Goal: Check status: Check status

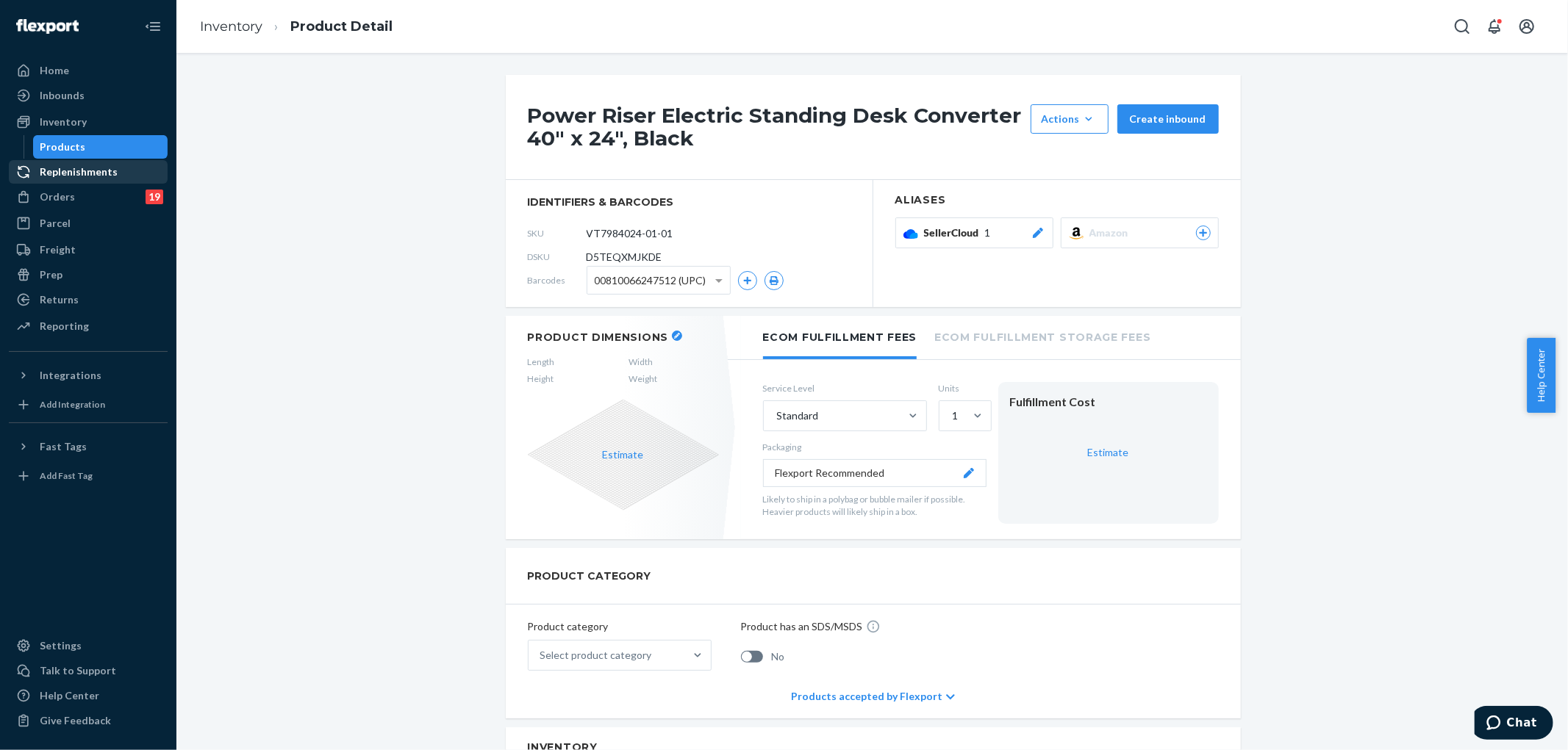
click at [72, 174] on div "Replenishments" at bounding box center [79, 171] width 78 height 14
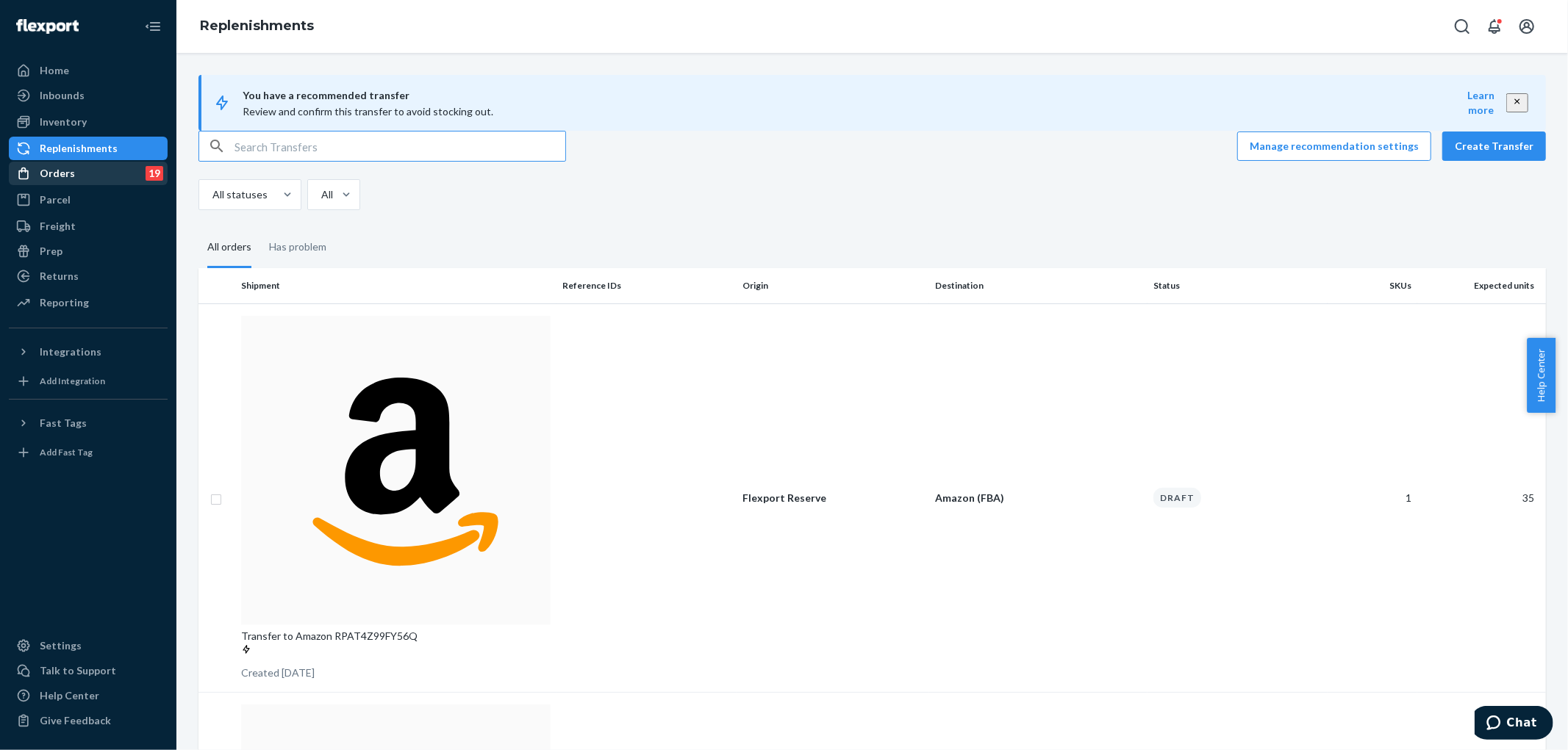
click at [110, 174] on div "Orders 19" at bounding box center [88, 173] width 156 height 20
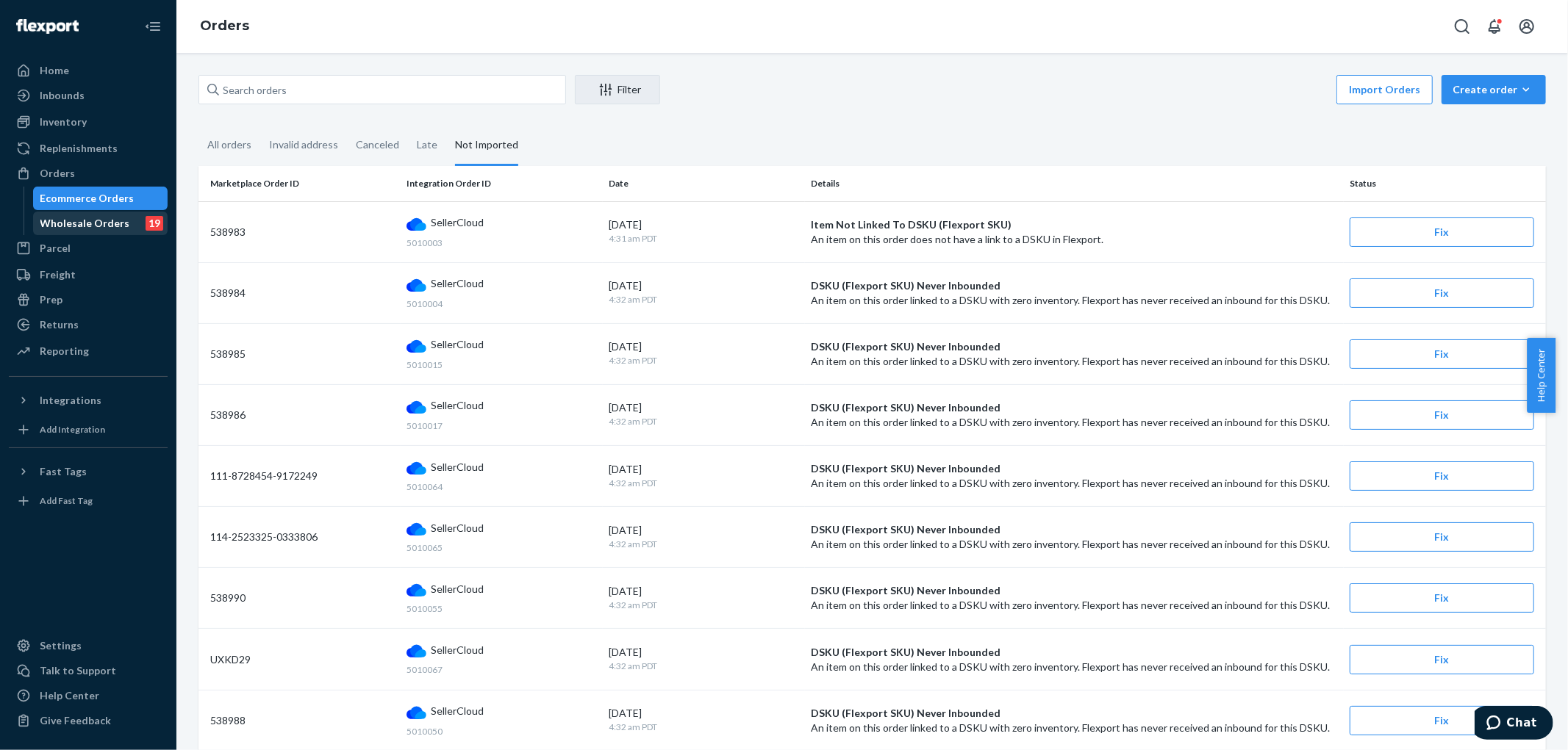
click at [46, 221] on div "Wholesale Orders" at bounding box center [85, 223] width 90 height 14
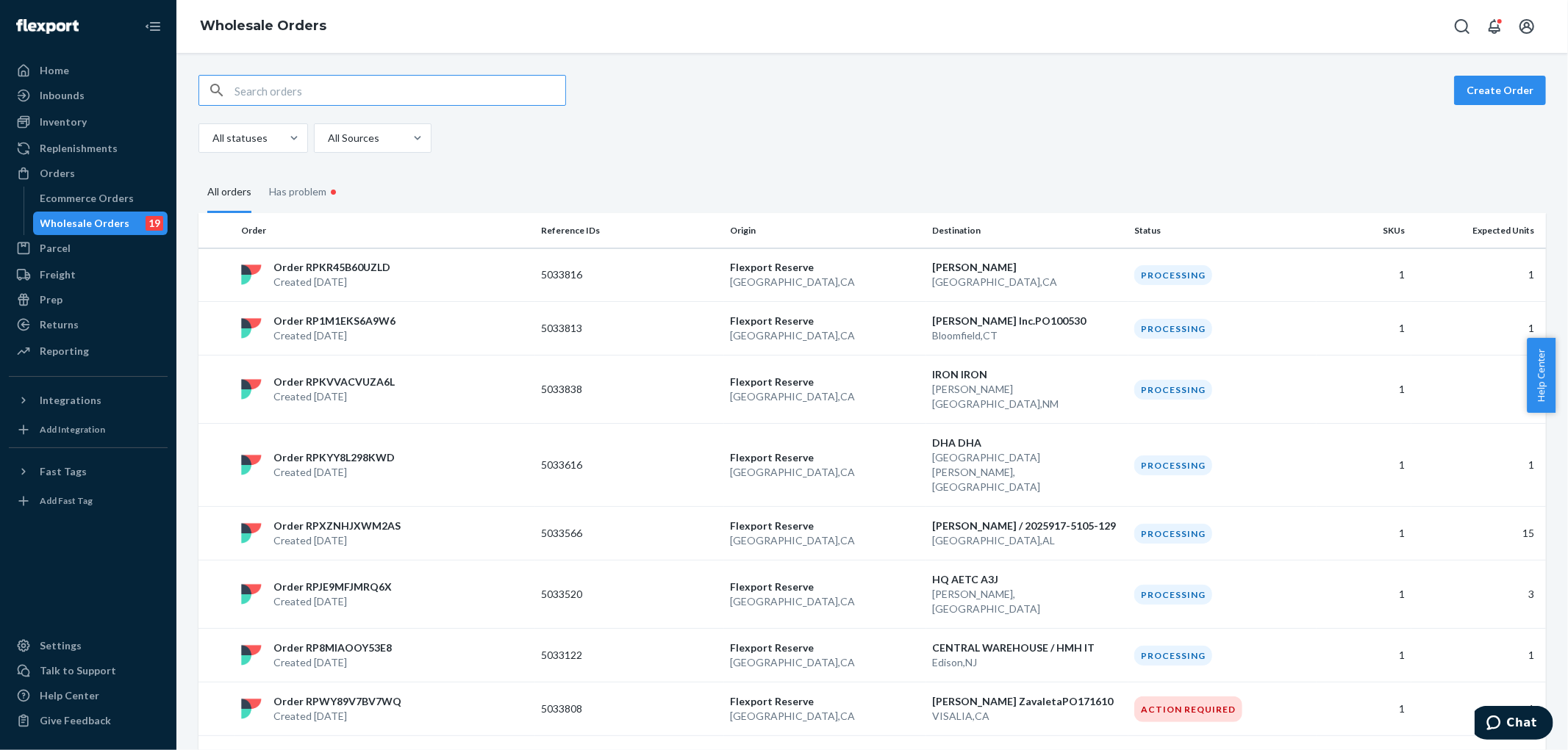
click at [475, 88] on input "text" at bounding box center [400, 90] width 331 height 29
type input "5033024"
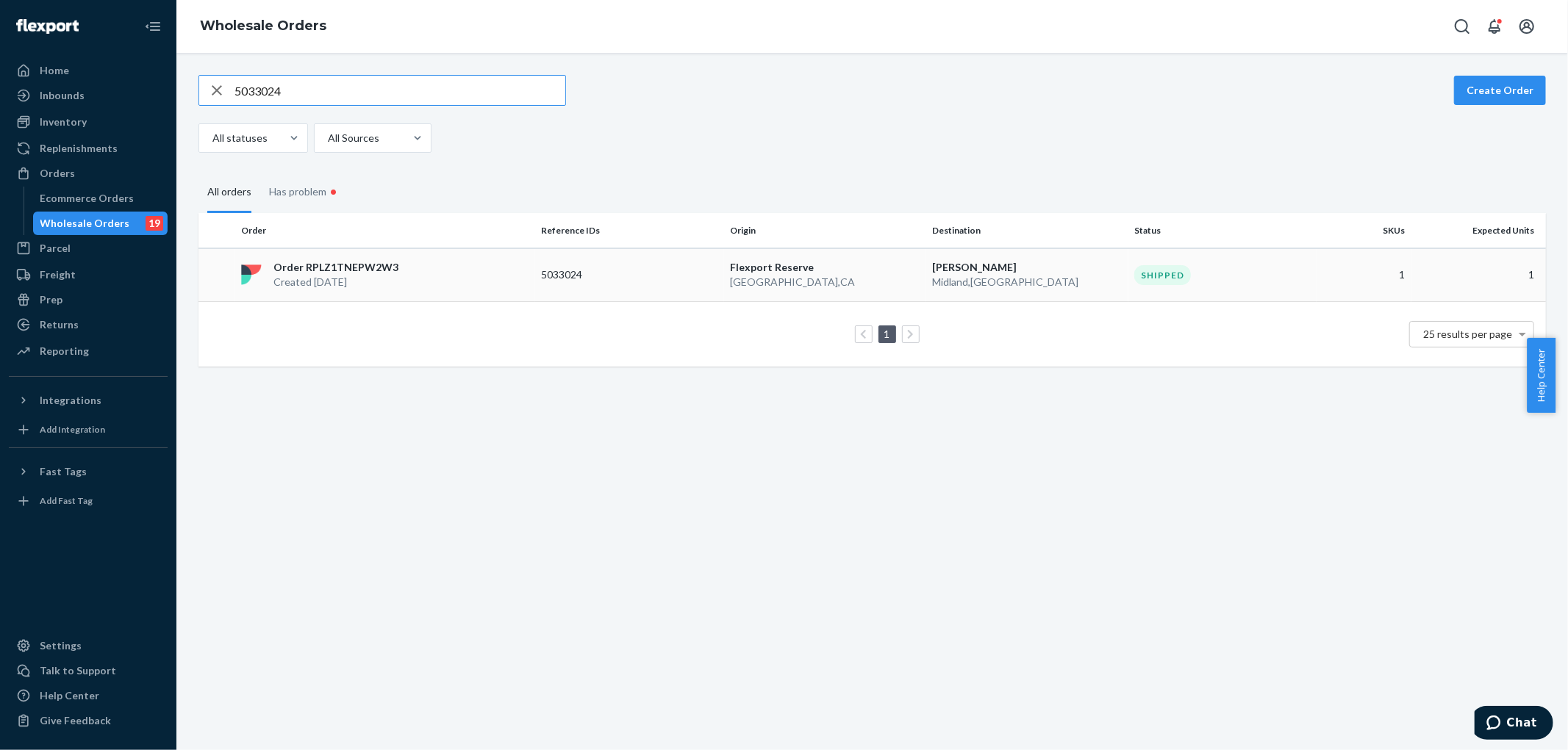
click at [472, 267] on div "Order RPLZ1TNEPW2W3 Created Sep 17, 2025" at bounding box center [385, 274] width 300 height 29
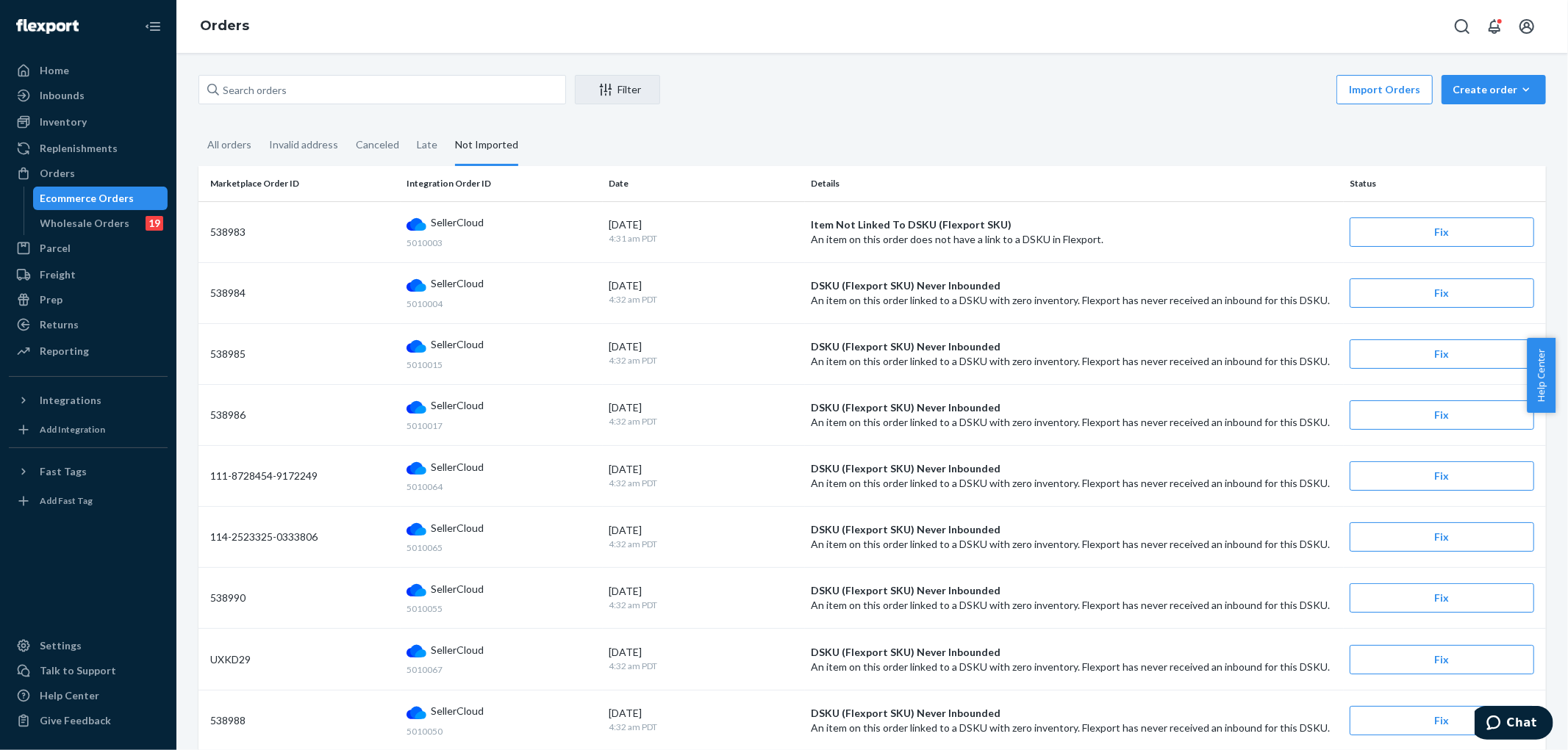
drag, startPoint x: 83, startPoint y: 226, endPoint x: 774, endPoint y: 333, distance: 699.2
click at [85, 226] on div "Wholesale Orders" at bounding box center [85, 223] width 90 height 14
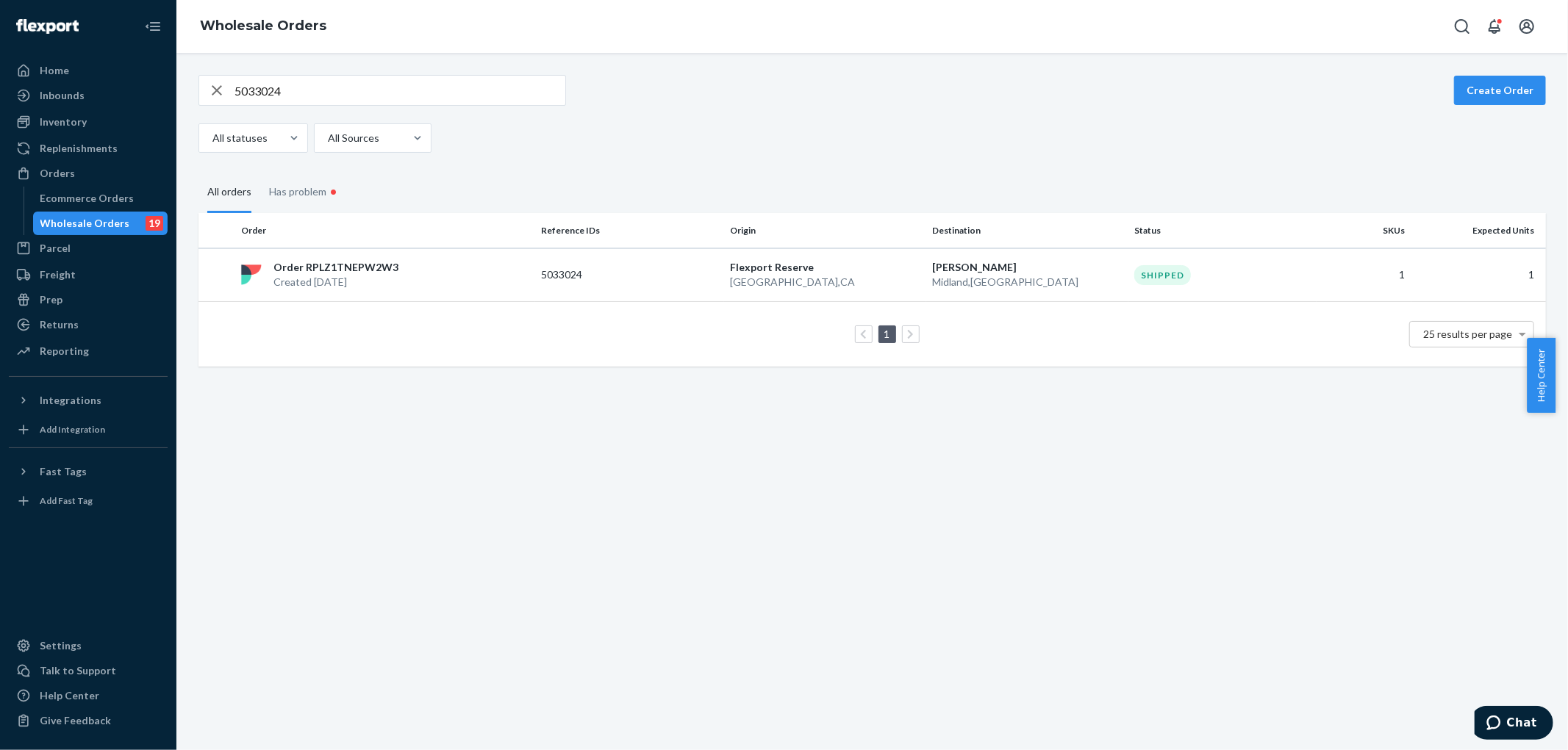
click at [94, 230] on div "Wholesale Orders" at bounding box center [85, 223] width 90 height 14
click at [216, 94] on icon "button" at bounding box center [216, 90] width 17 height 29
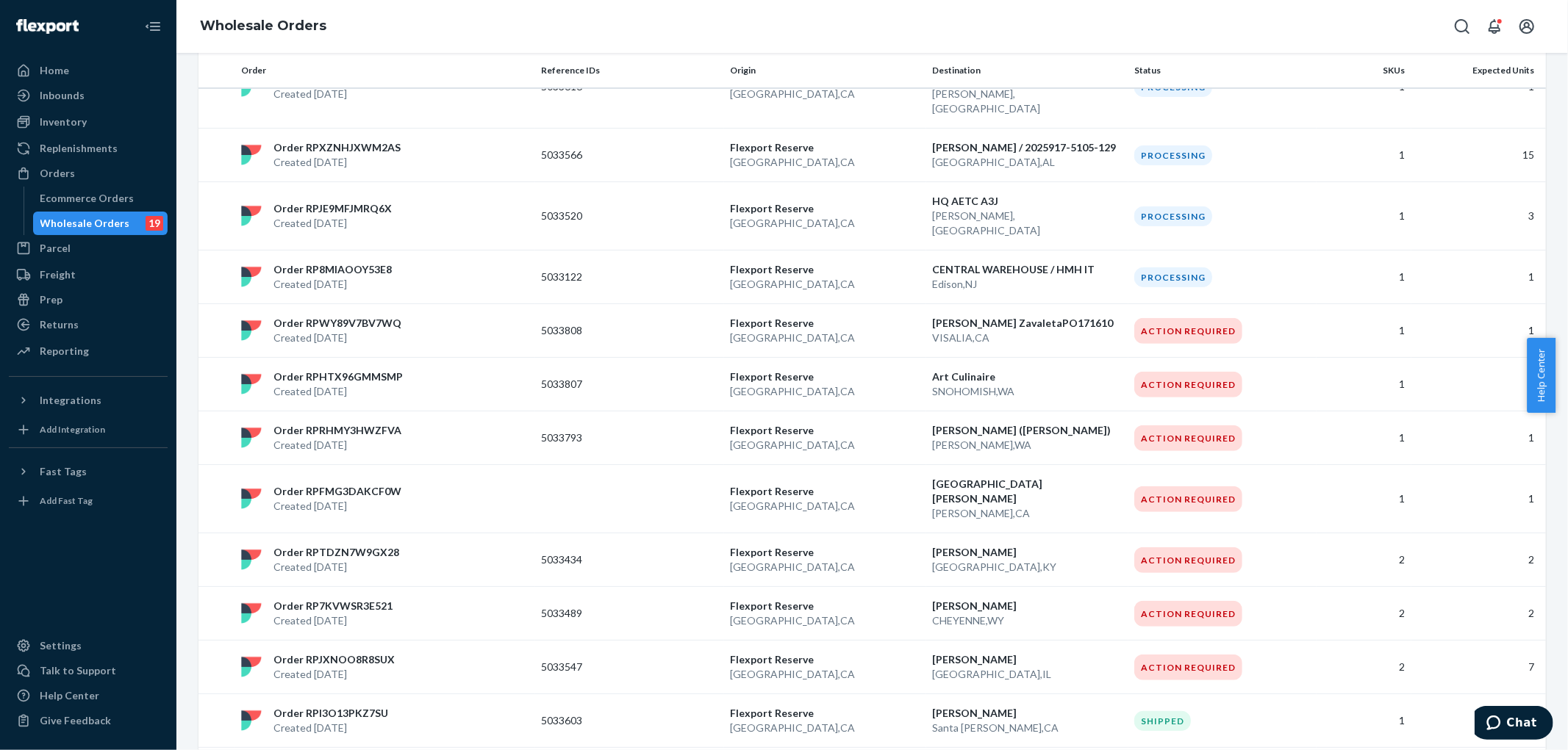
scroll to position [348, 0]
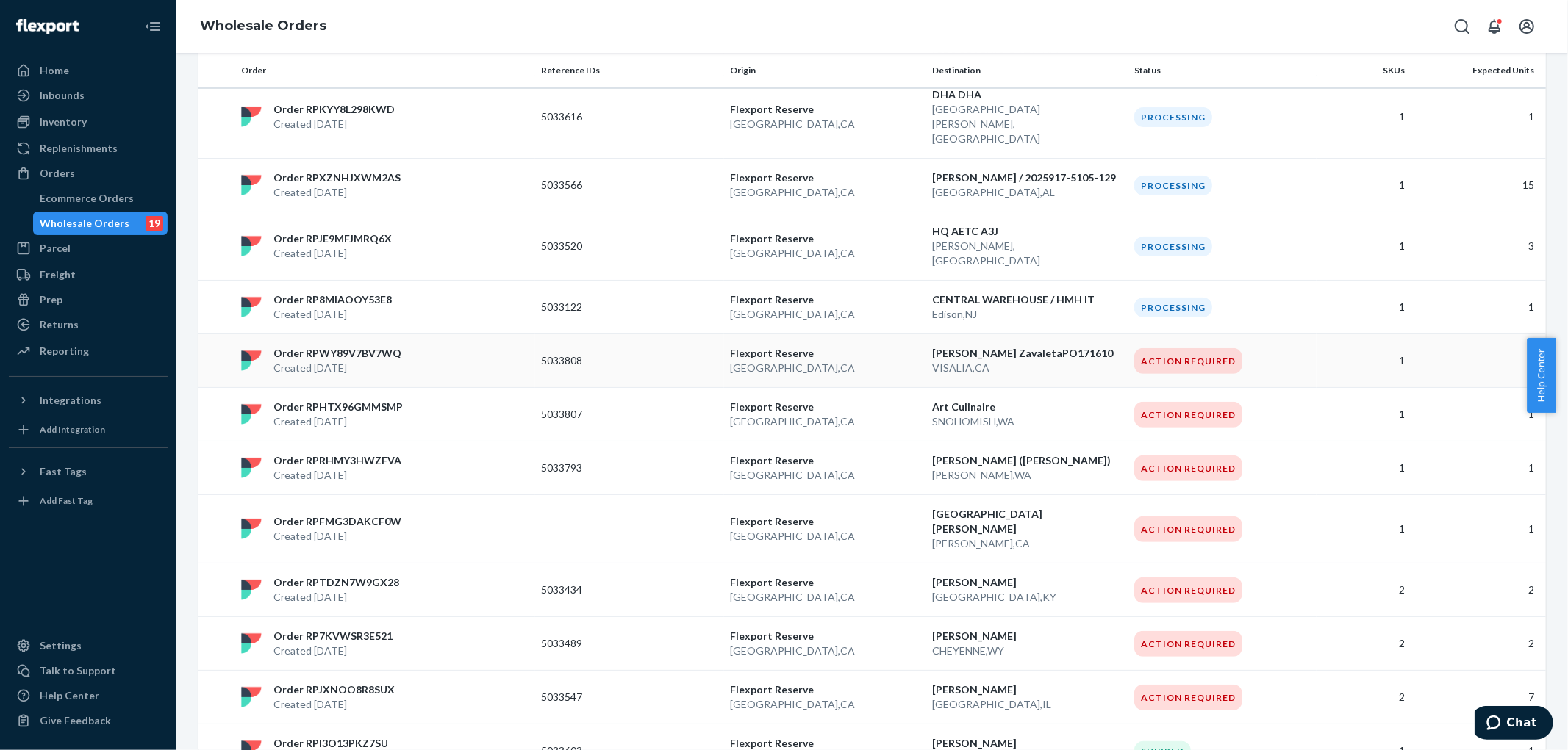
click at [1266, 348] on div "Action Required" at bounding box center [1223, 361] width 177 height 26
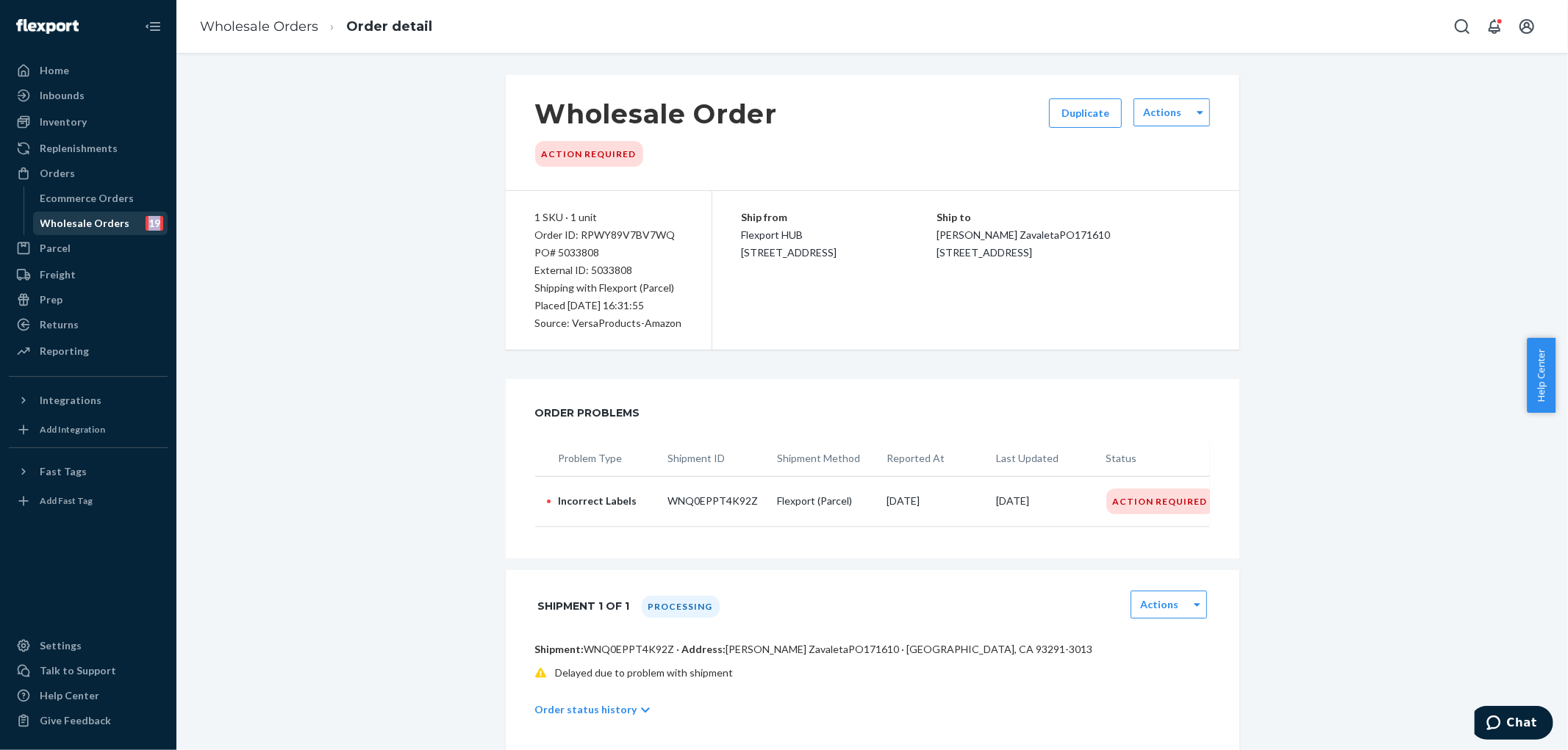
drag, startPoint x: 26, startPoint y: 224, endPoint x: 157, endPoint y: 225, distance: 131.0
click at [164, 221] on div "Ecommerce Orders Wholesale Orders 19" at bounding box center [96, 211] width 145 height 48
copy div "19"
click at [104, 223] on div "Wholesale Orders" at bounding box center [85, 223] width 90 height 14
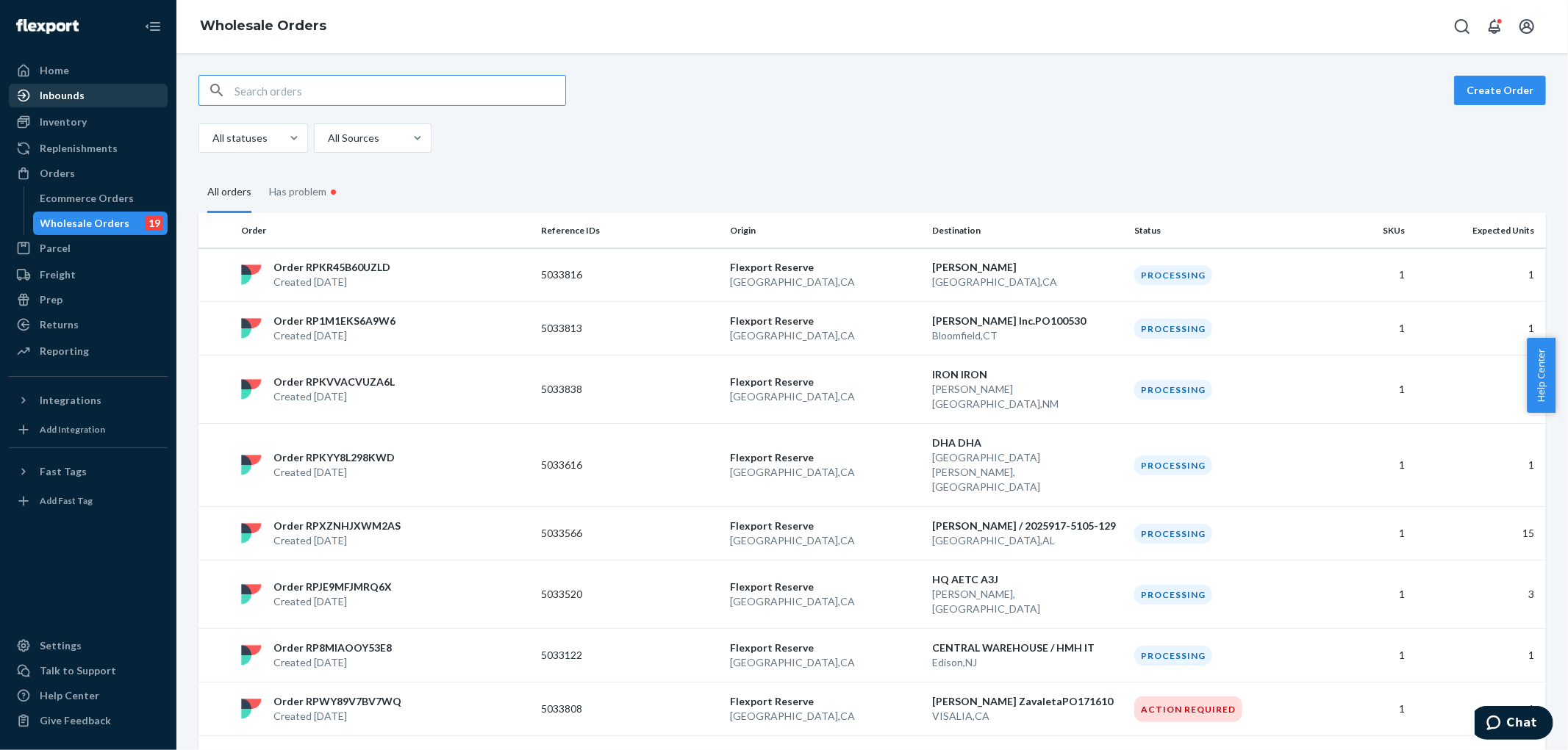
click at [79, 97] on div "Inbounds" at bounding box center [62, 95] width 45 height 14
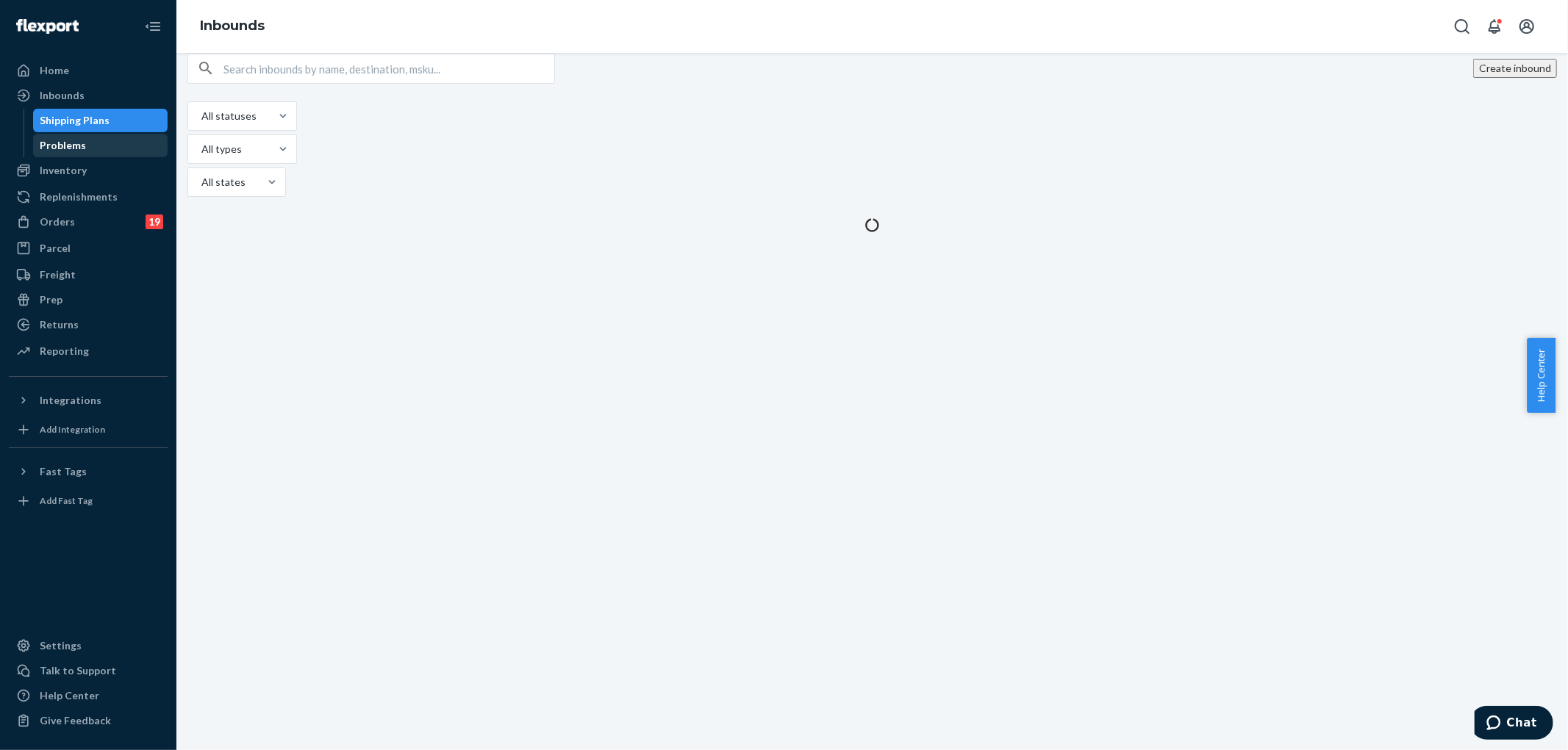
click at [75, 144] on div "Problems" at bounding box center [63, 145] width 46 height 14
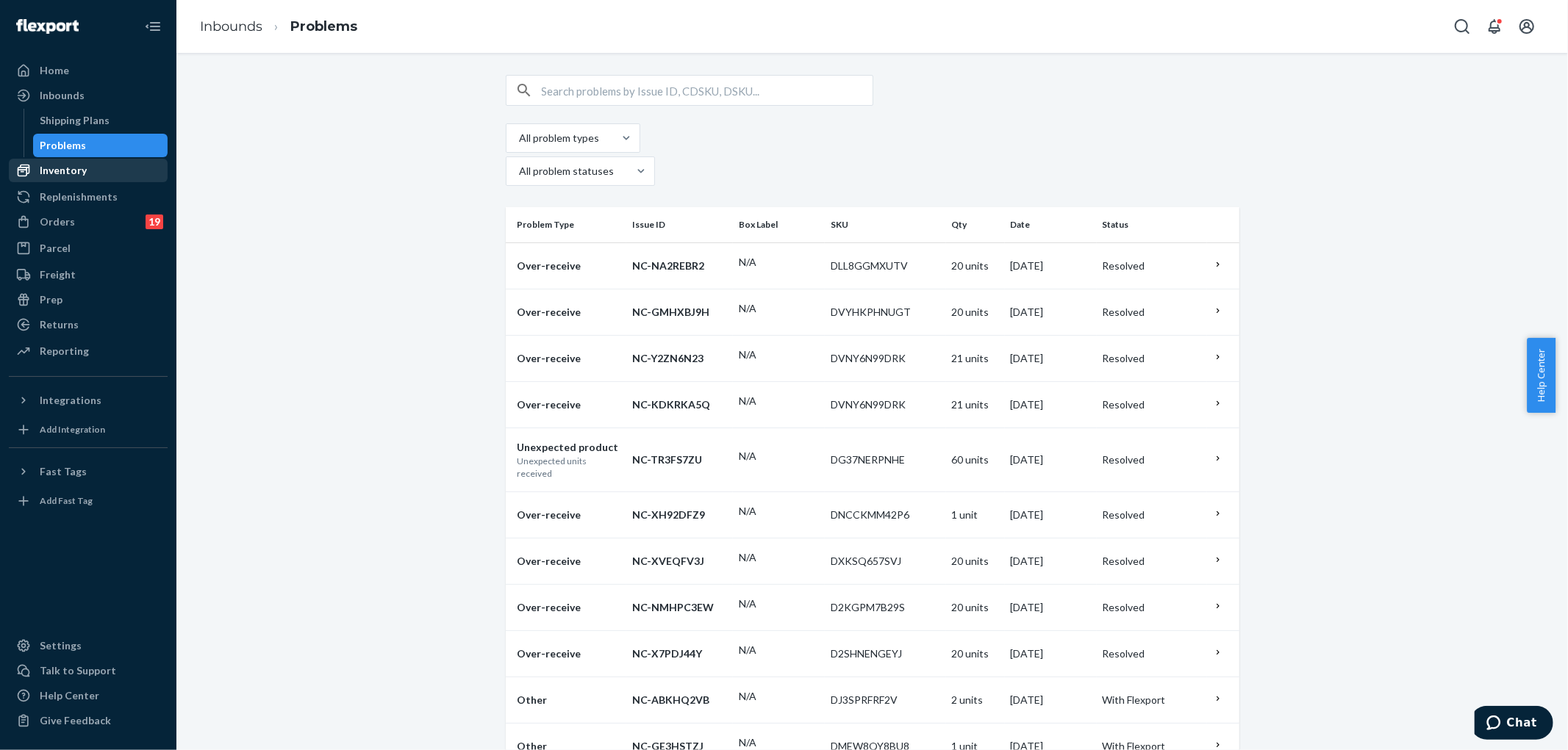
click at [68, 177] on div "Inventory" at bounding box center [63, 170] width 47 height 14
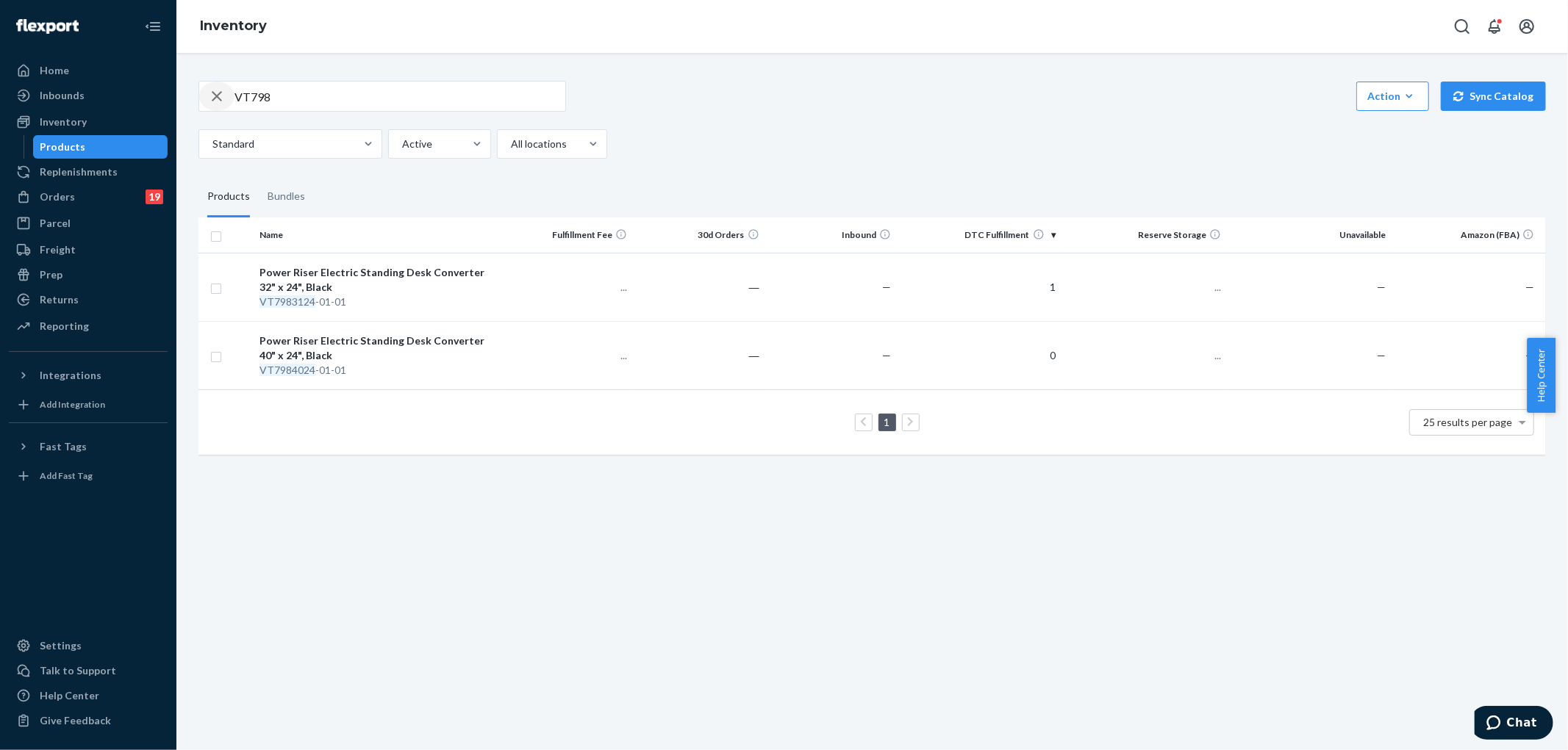
click at [219, 98] on icon "button" at bounding box center [217, 97] width 11 height 11
click at [295, 97] on input "text" at bounding box center [400, 96] width 331 height 29
type input "VT7643624-00-05-S"
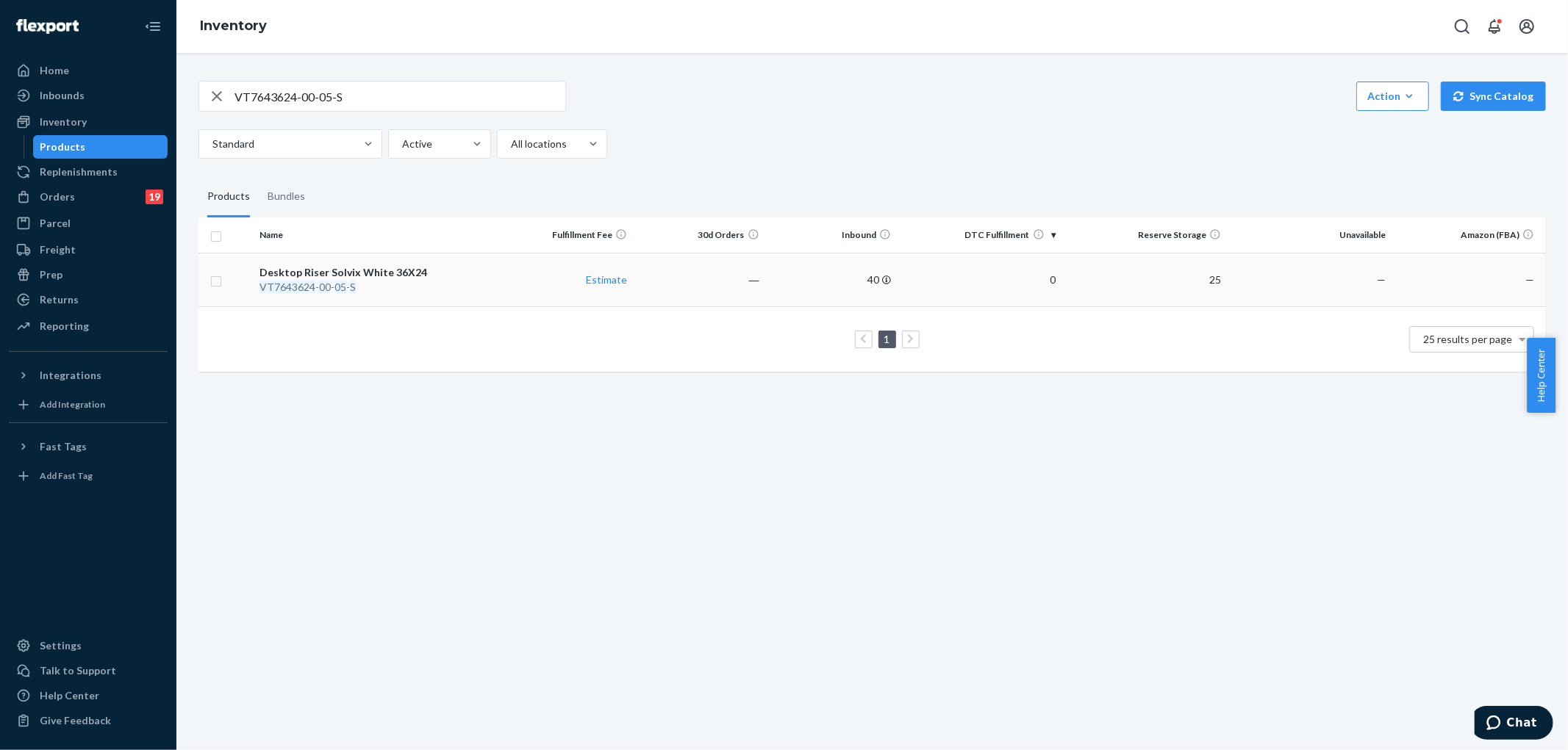
click at [1143, 289] on td "25" at bounding box center [1145, 279] width 165 height 54
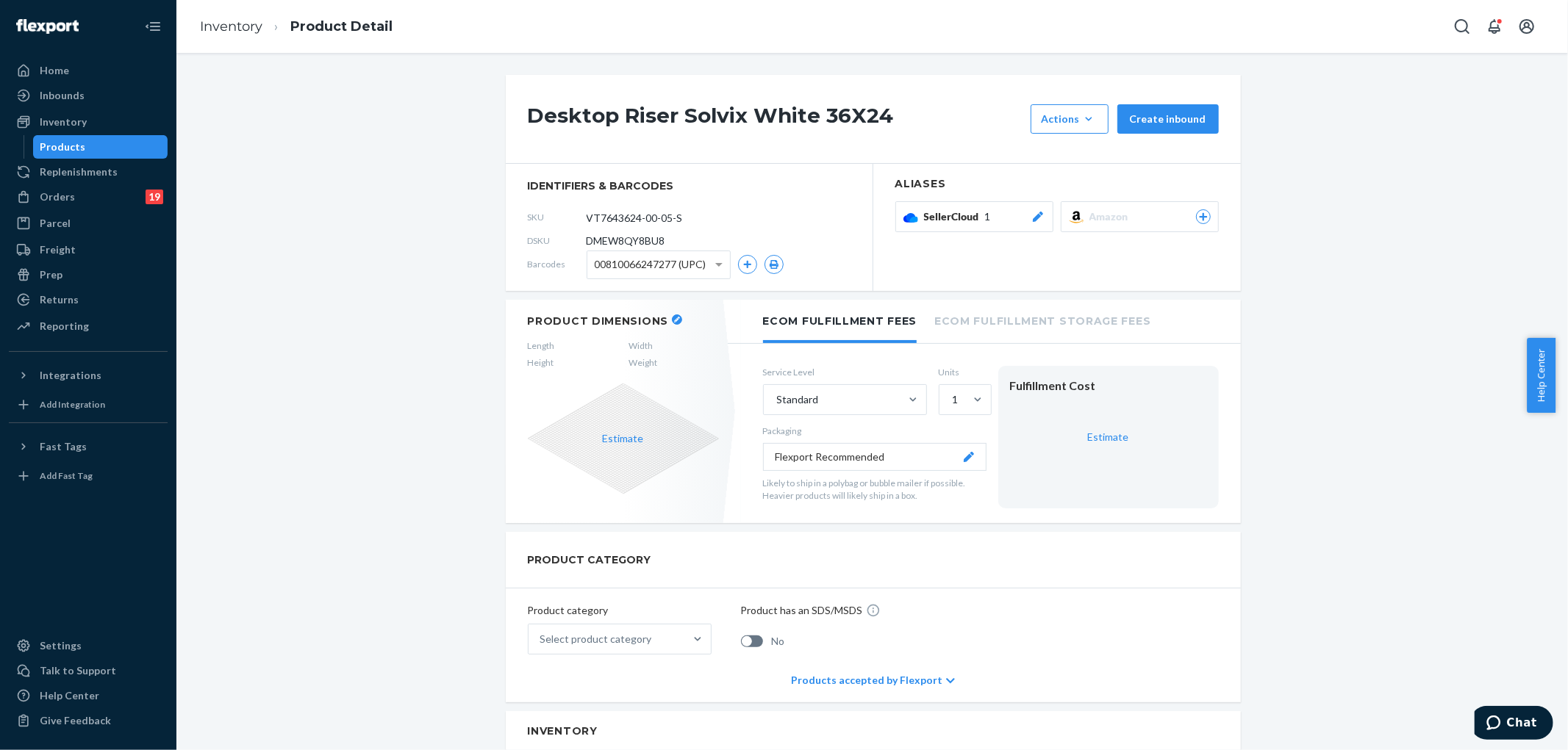
click at [118, 201] on div "Orders 19" at bounding box center [88, 196] width 156 height 20
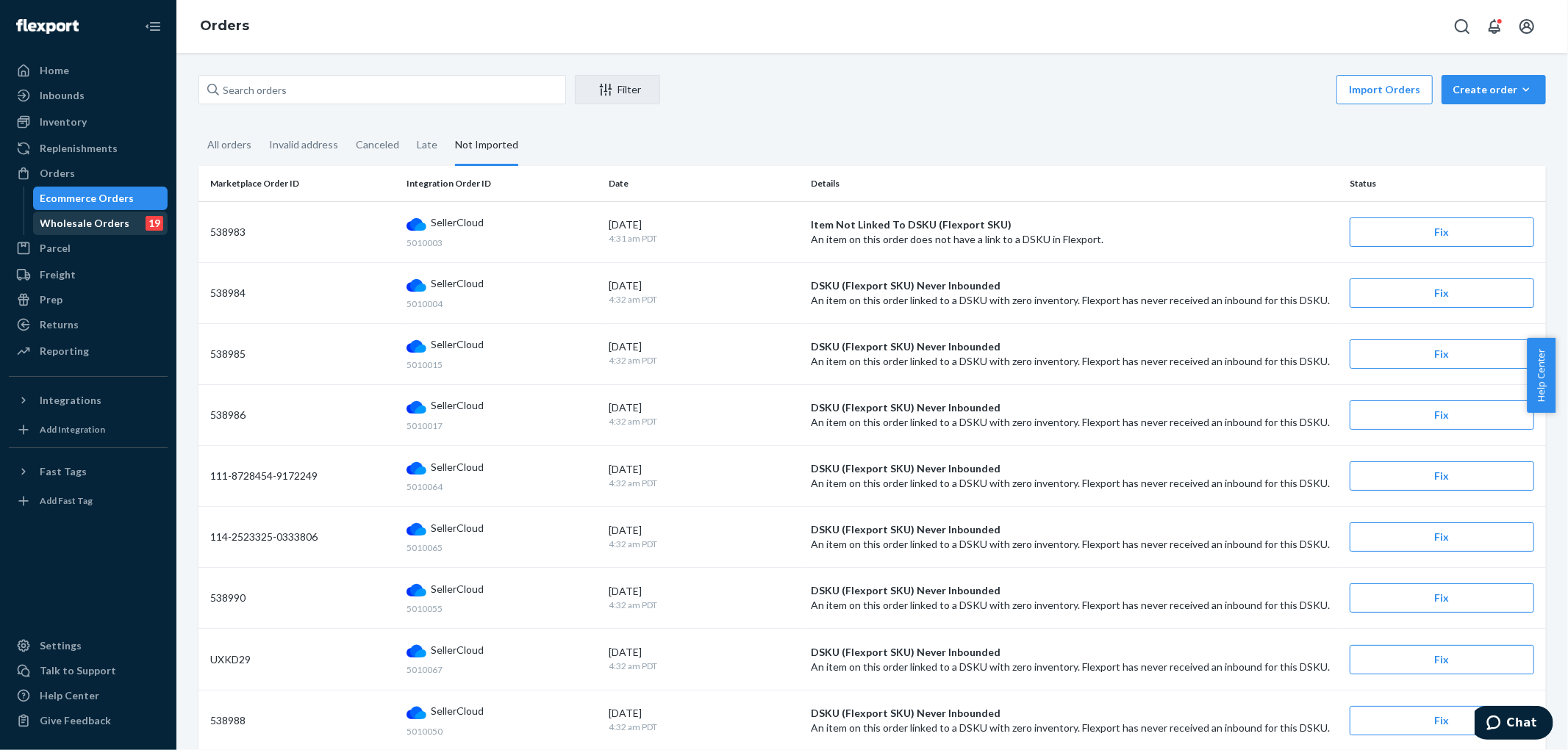
click at [103, 219] on div "Wholesale Orders" at bounding box center [85, 223] width 90 height 14
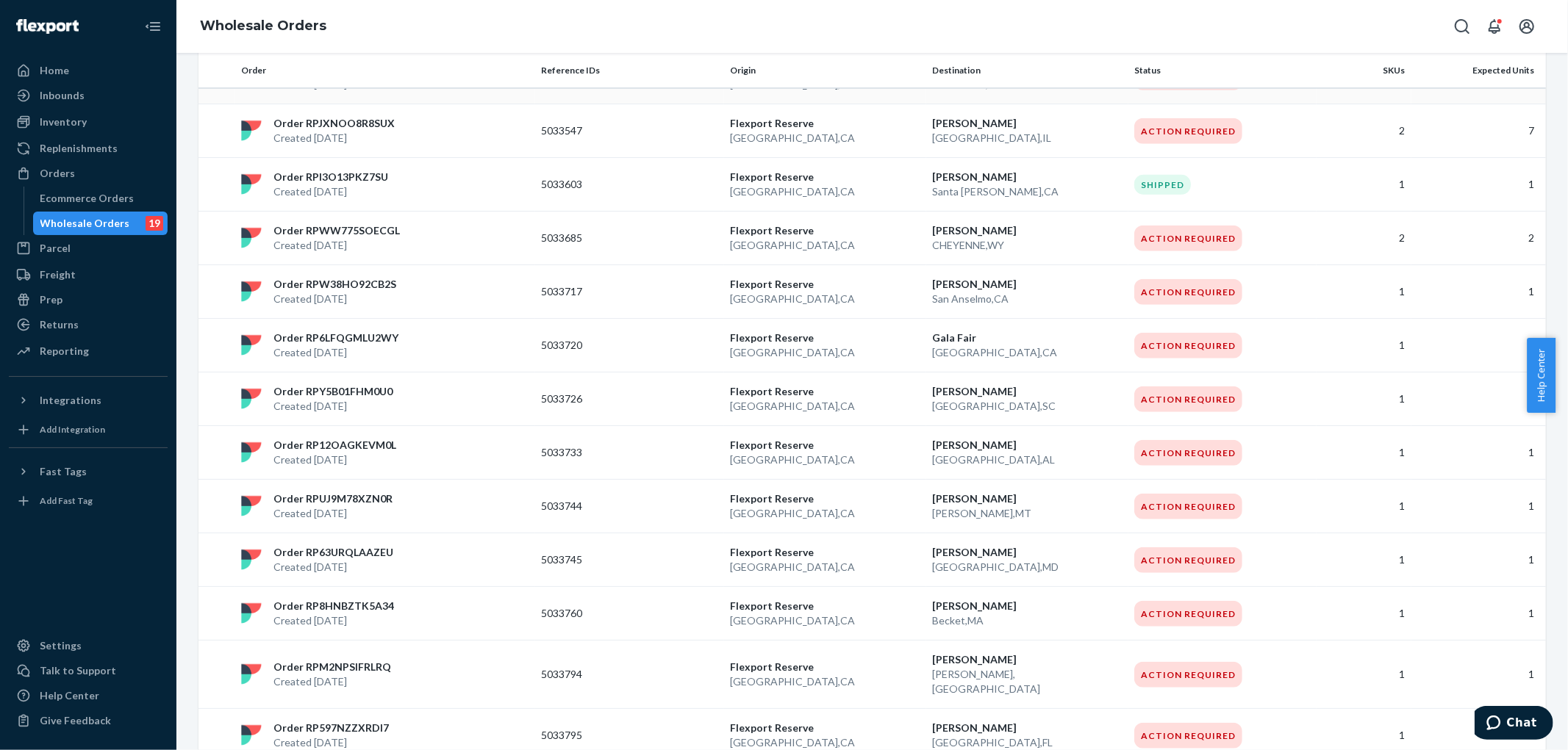
scroll to position [920, 0]
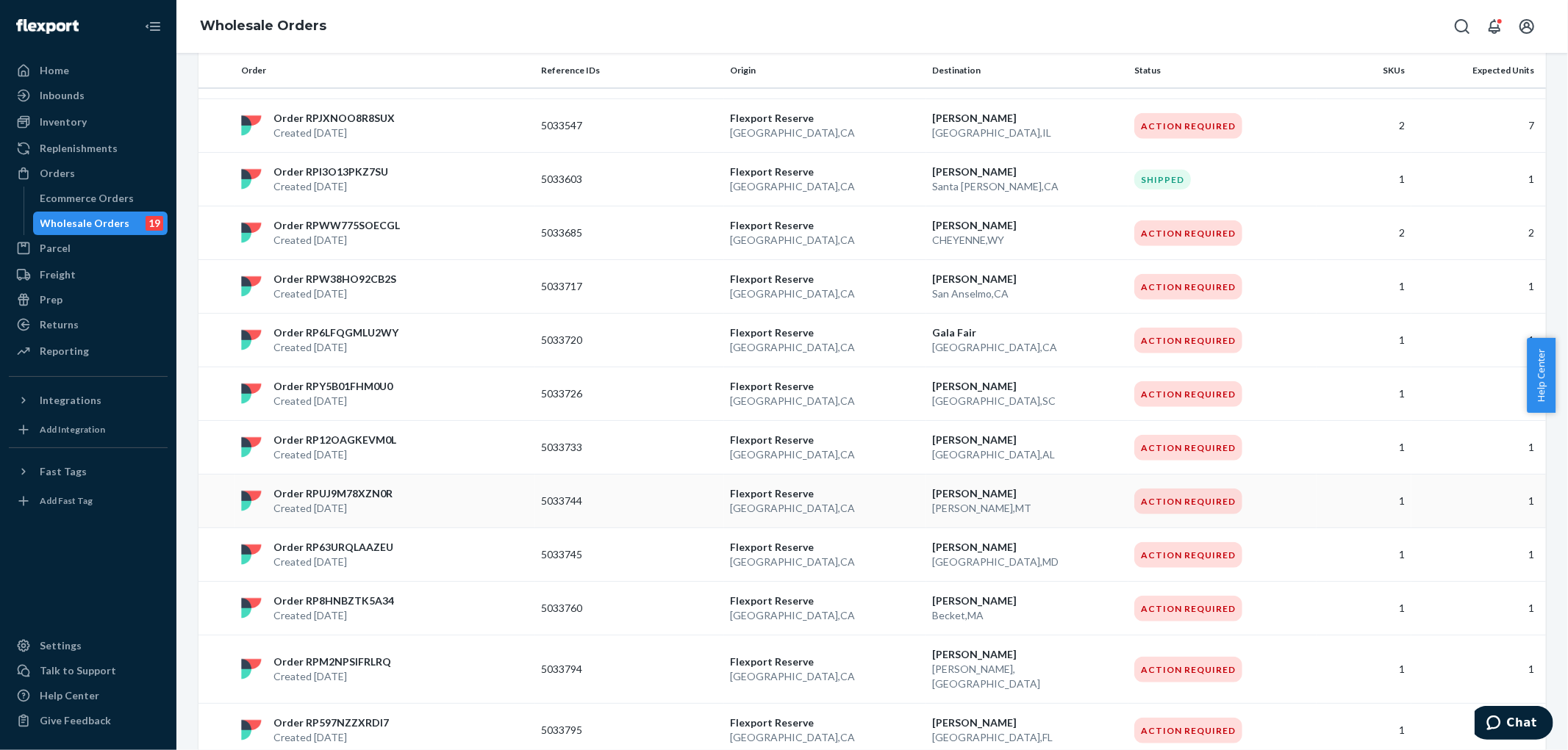
click at [361, 486] on p "Order RPUJ9M78XZN0R" at bounding box center [333, 493] width 119 height 14
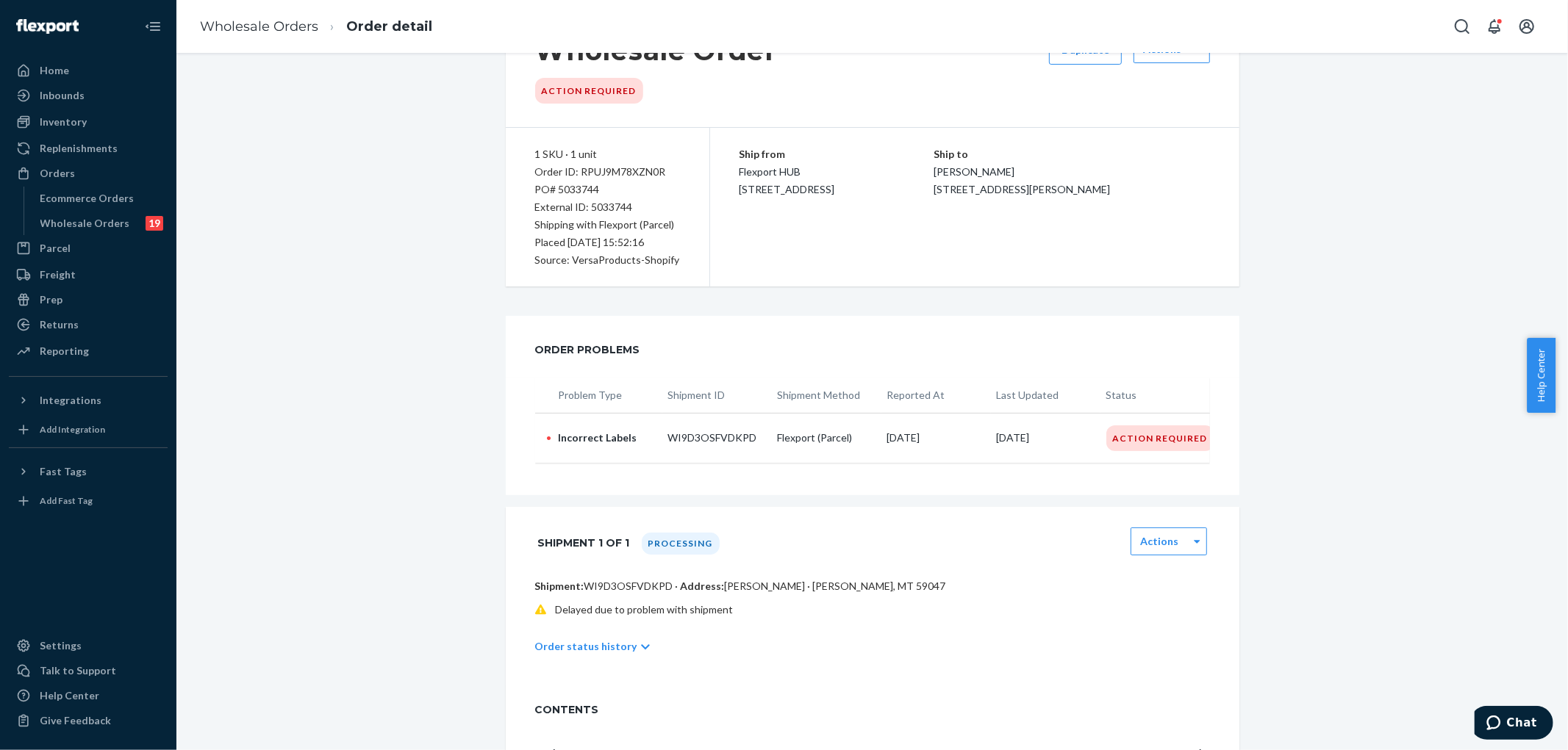
scroll to position [82, 0]
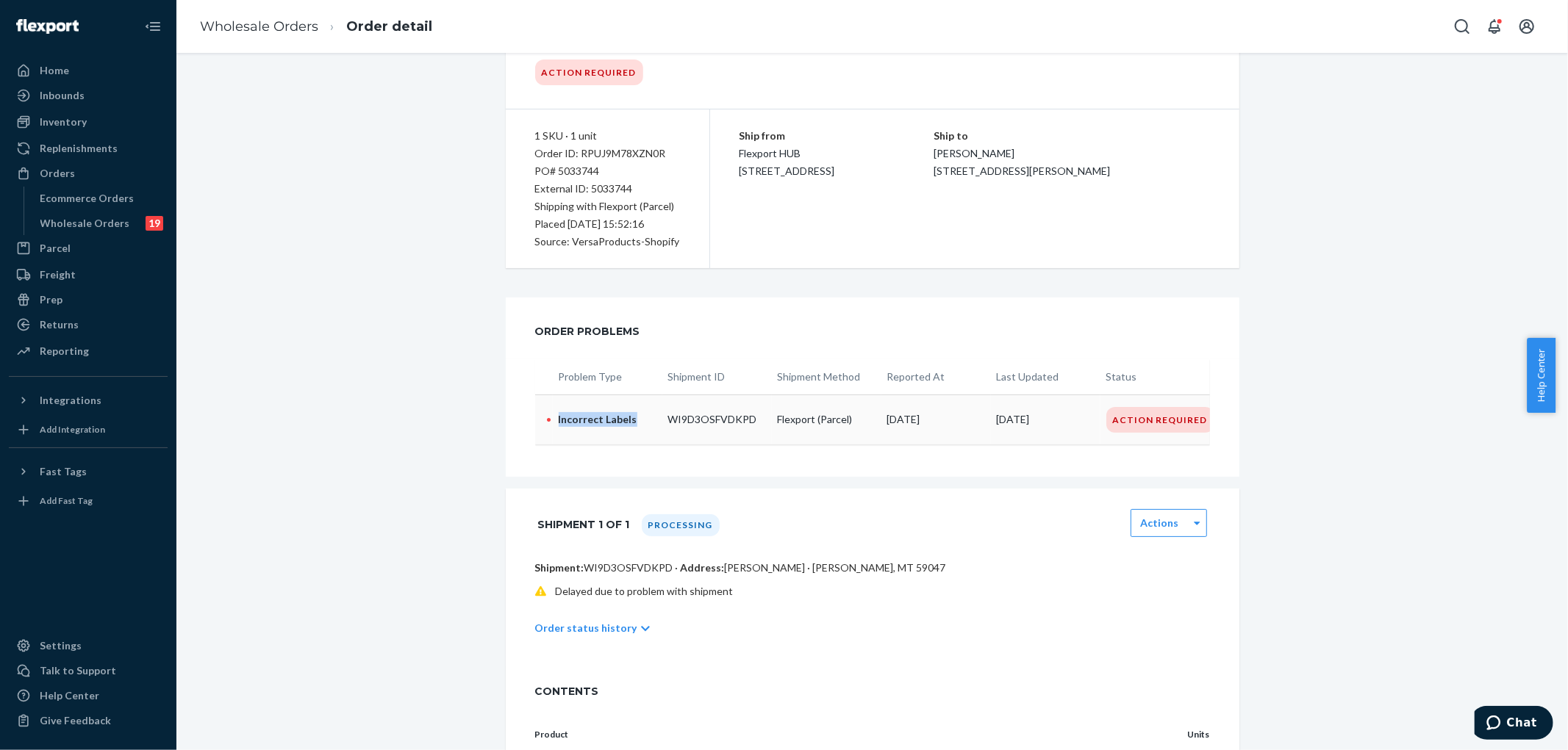
drag, startPoint x: 635, startPoint y: 417, endPoint x: 544, endPoint y: 428, distance: 91.7
click at [544, 429] on tr "• Incorrect Labels WI9D3OSFVDKPD Flexport (Parcel) 09/22/2025 09/22/2025 Action…" at bounding box center [872, 419] width 675 height 50
click at [558, 424] on p "Incorrect Labels" at bounding box center [607, 419] width 97 height 14
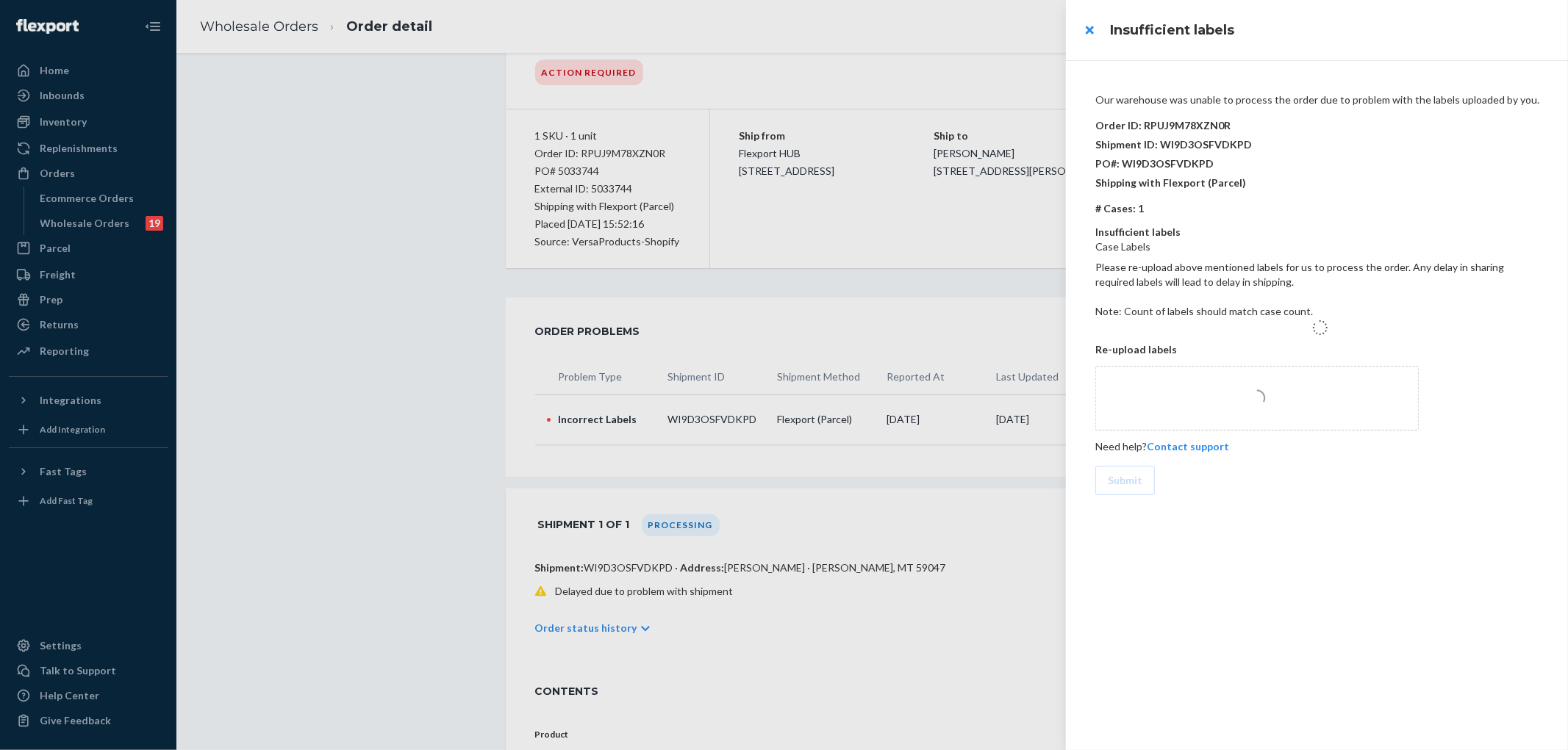
click at [567, 417] on div at bounding box center [784, 375] width 1568 height 750
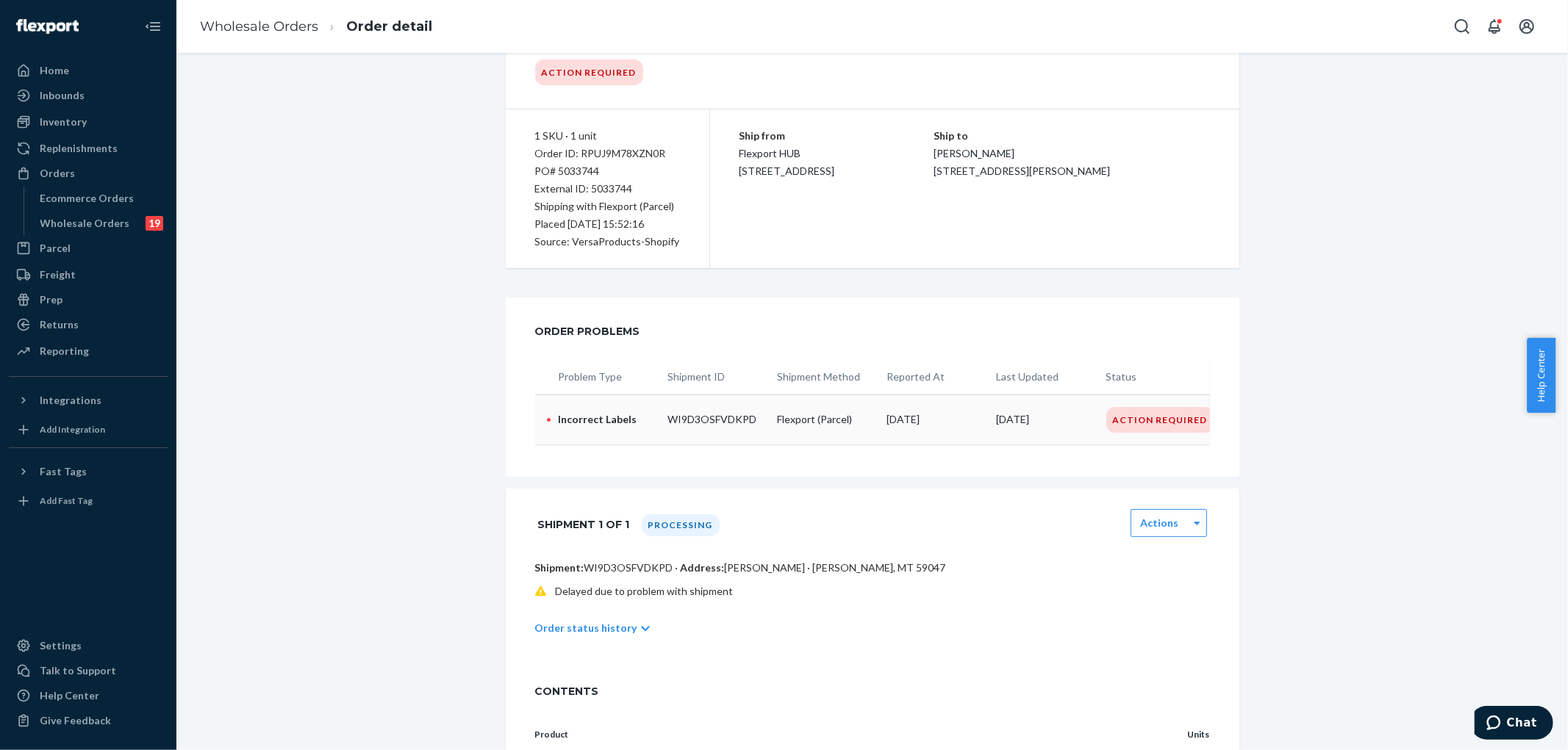
click at [609, 414] on p "Incorrect Labels" at bounding box center [607, 419] width 97 height 14
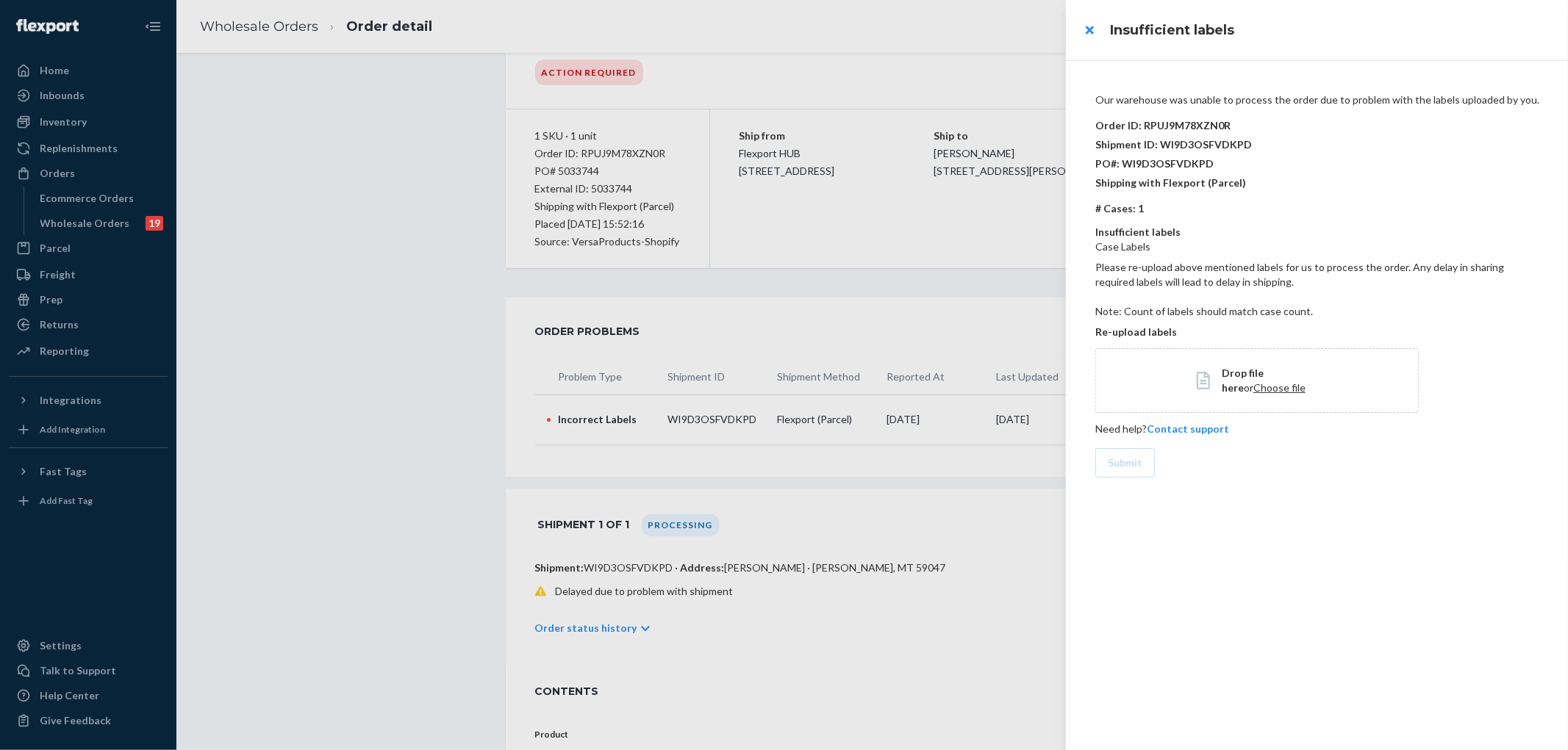
drag, startPoint x: 626, startPoint y: 186, endPoint x: 589, endPoint y: 184, distance: 37.1
click at [589, 184] on div at bounding box center [784, 375] width 1568 height 750
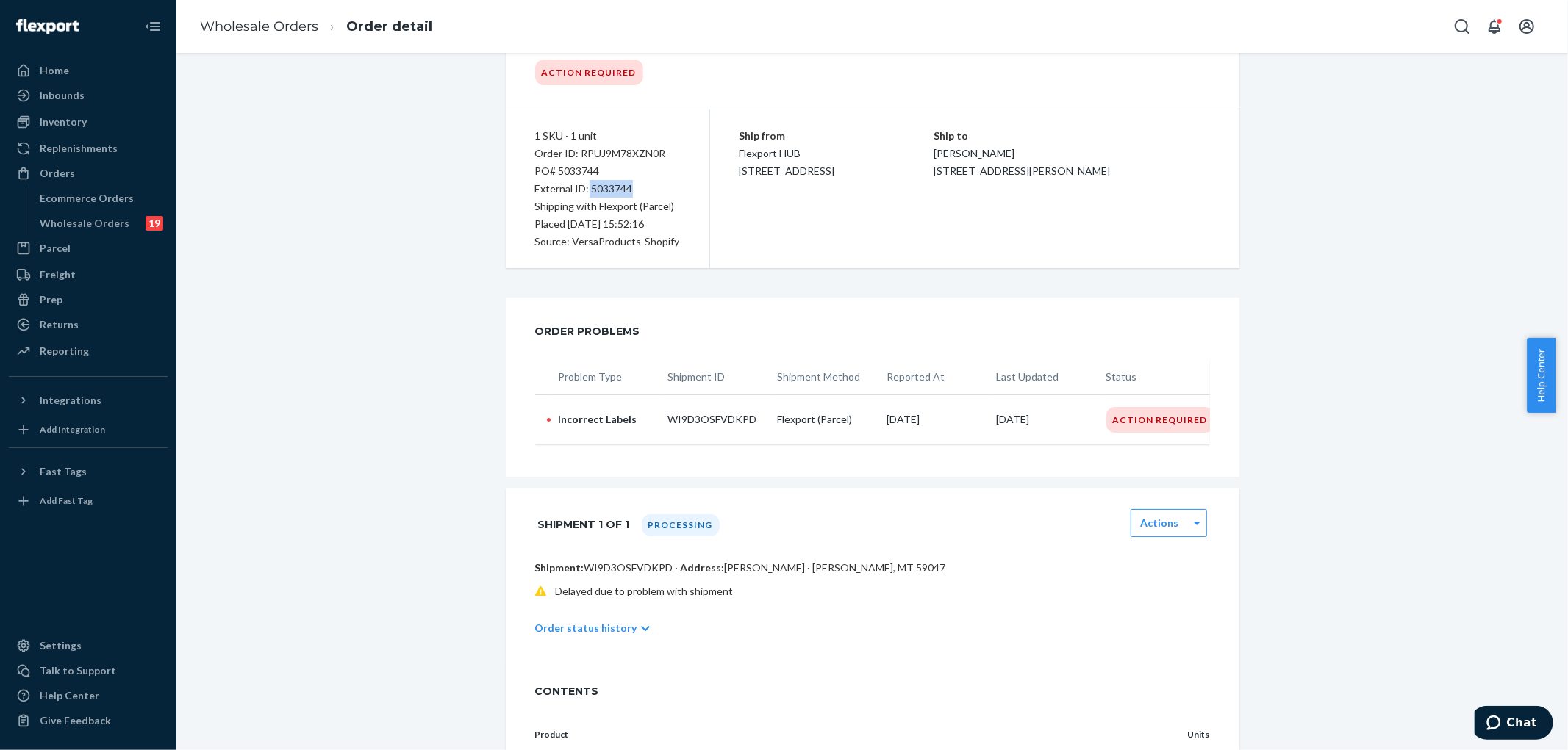
drag, startPoint x: 582, startPoint y: 189, endPoint x: 620, endPoint y: 190, distance: 38.0
click at [629, 192] on div "External ID: 5033744" at bounding box center [608, 188] width 145 height 17
copy div "5033744"
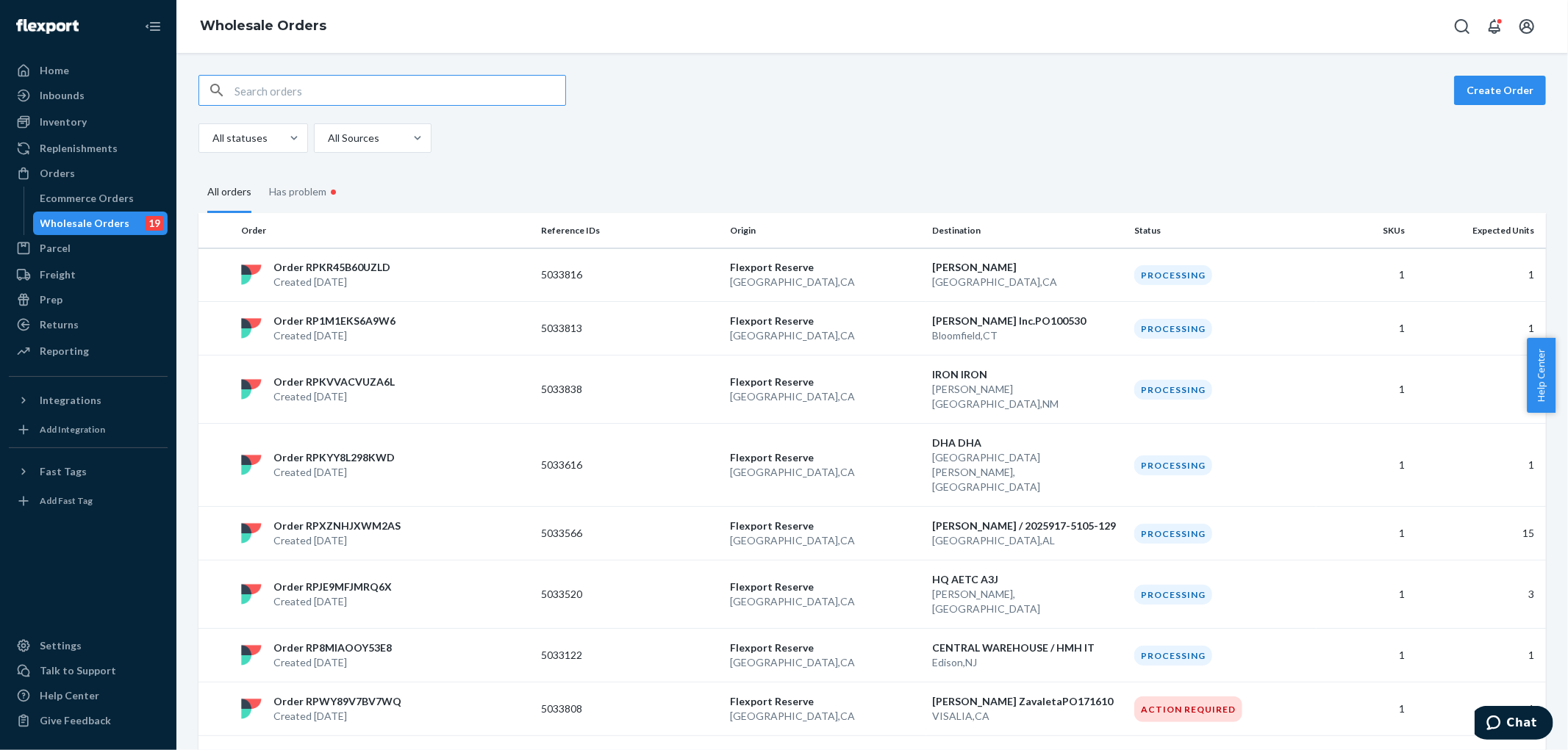
click at [531, 82] on input "text" at bounding box center [400, 90] width 331 height 29
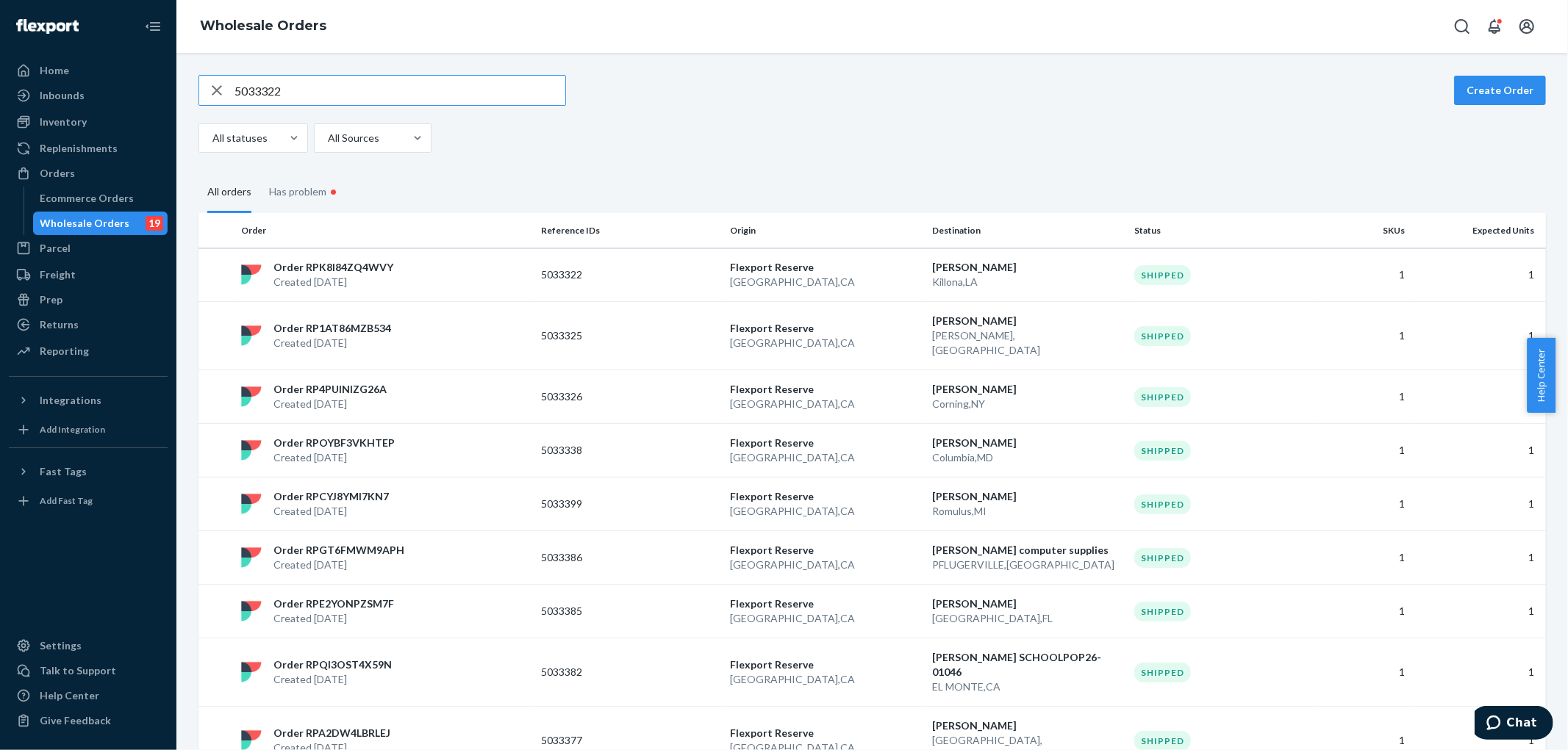
type input "5033322"
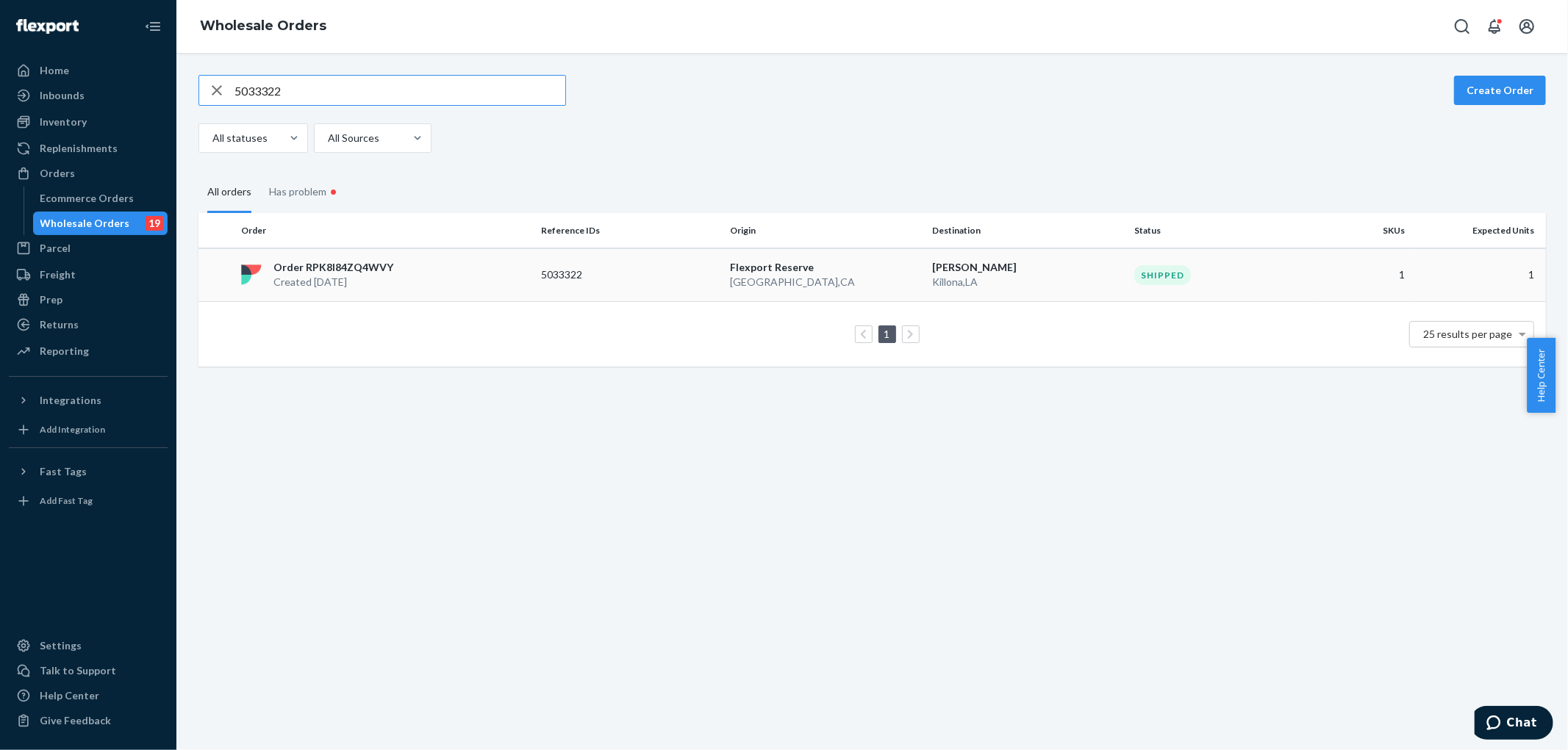
click at [629, 270] on p "5033322" at bounding box center [600, 274] width 118 height 14
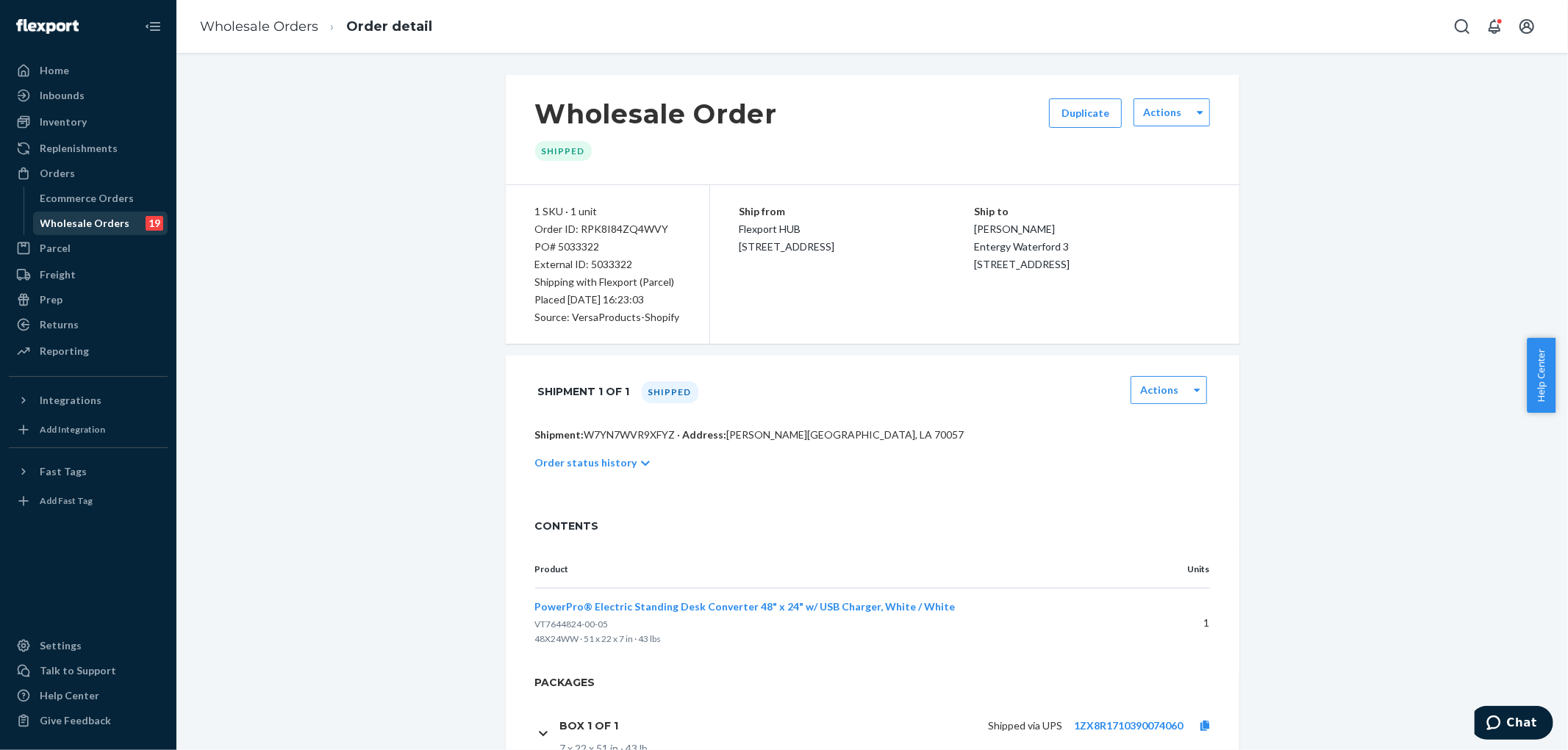
click at [74, 227] on div "Wholesale Orders" at bounding box center [85, 223] width 90 height 14
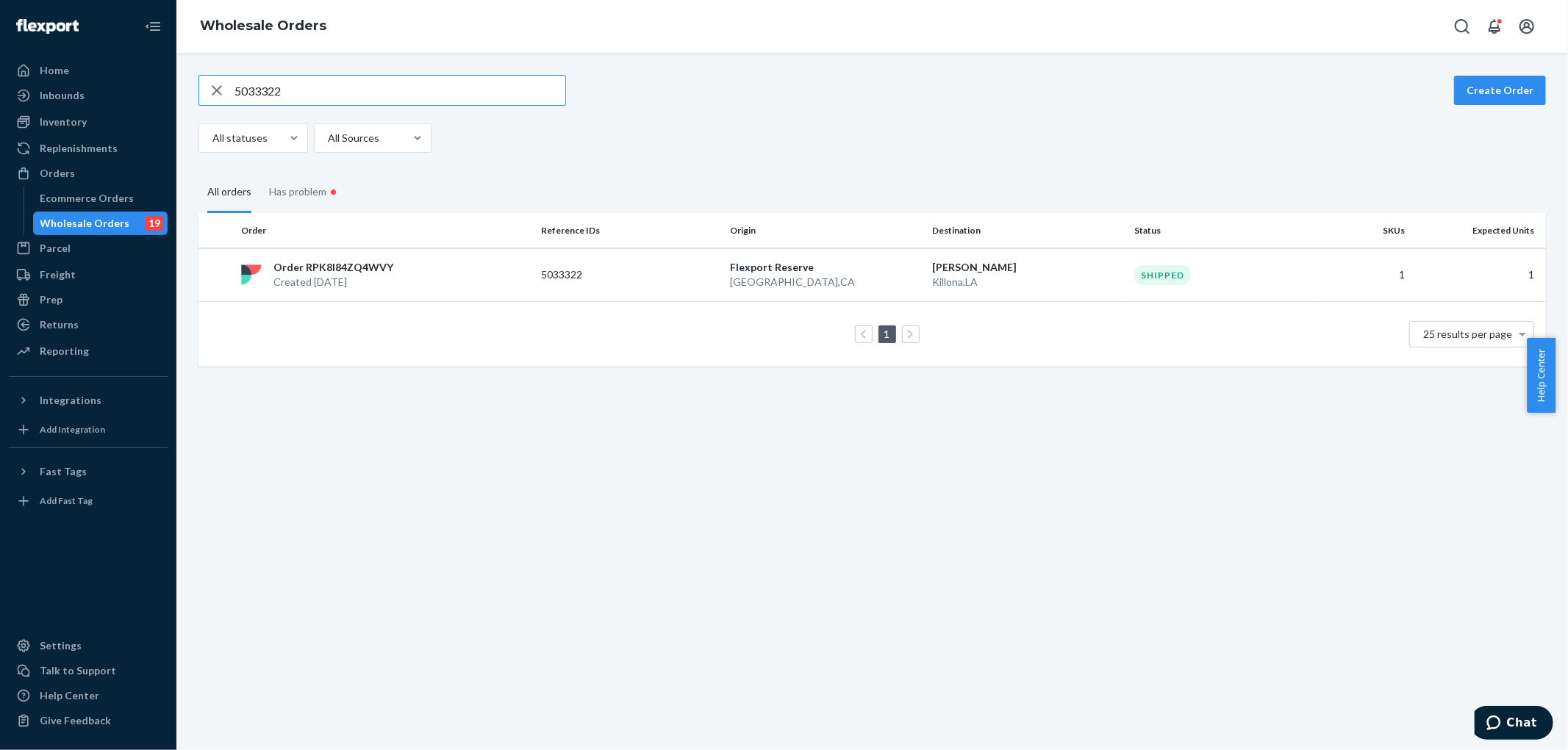
click at [332, 97] on input "5033322" at bounding box center [400, 90] width 331 height 29
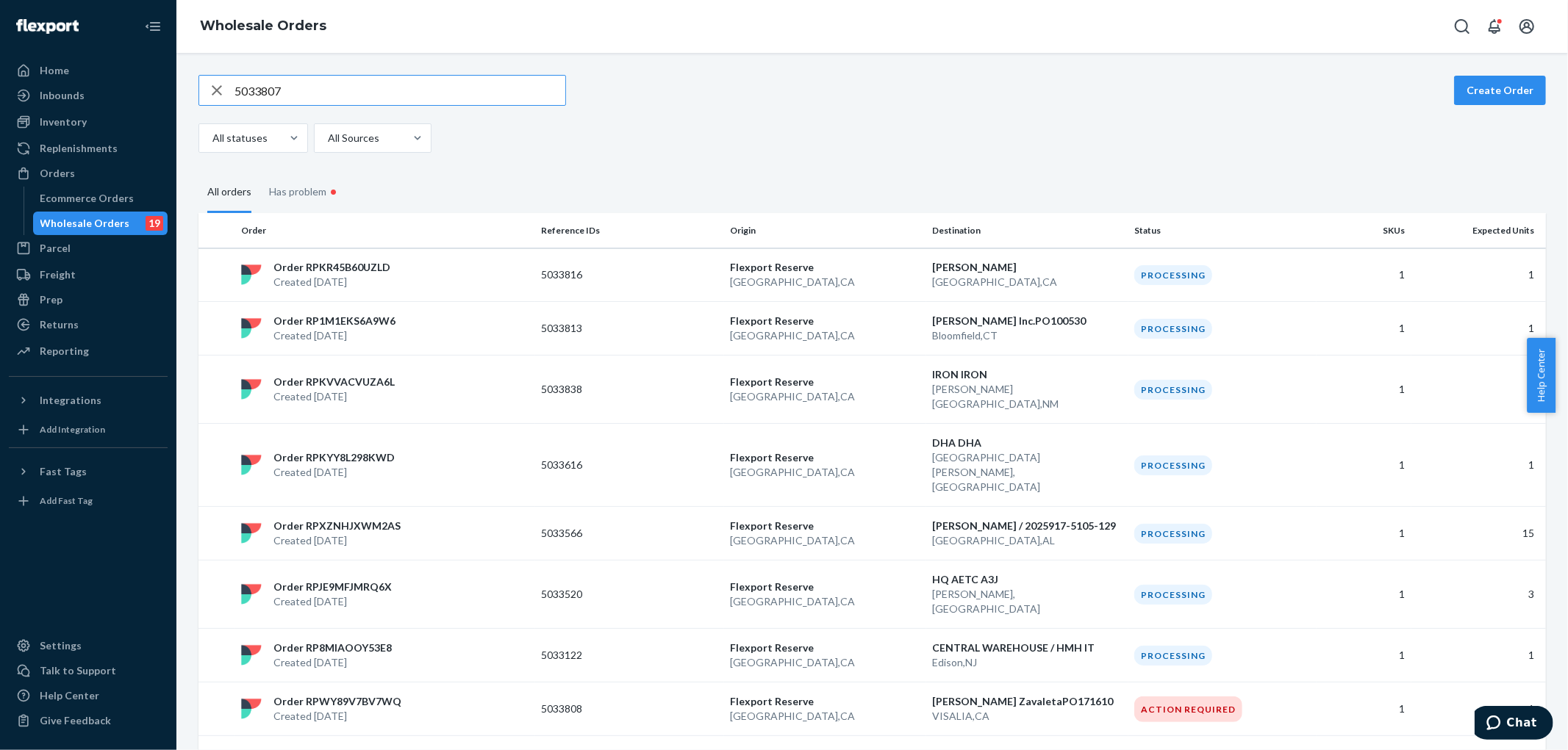
type input "5033807"
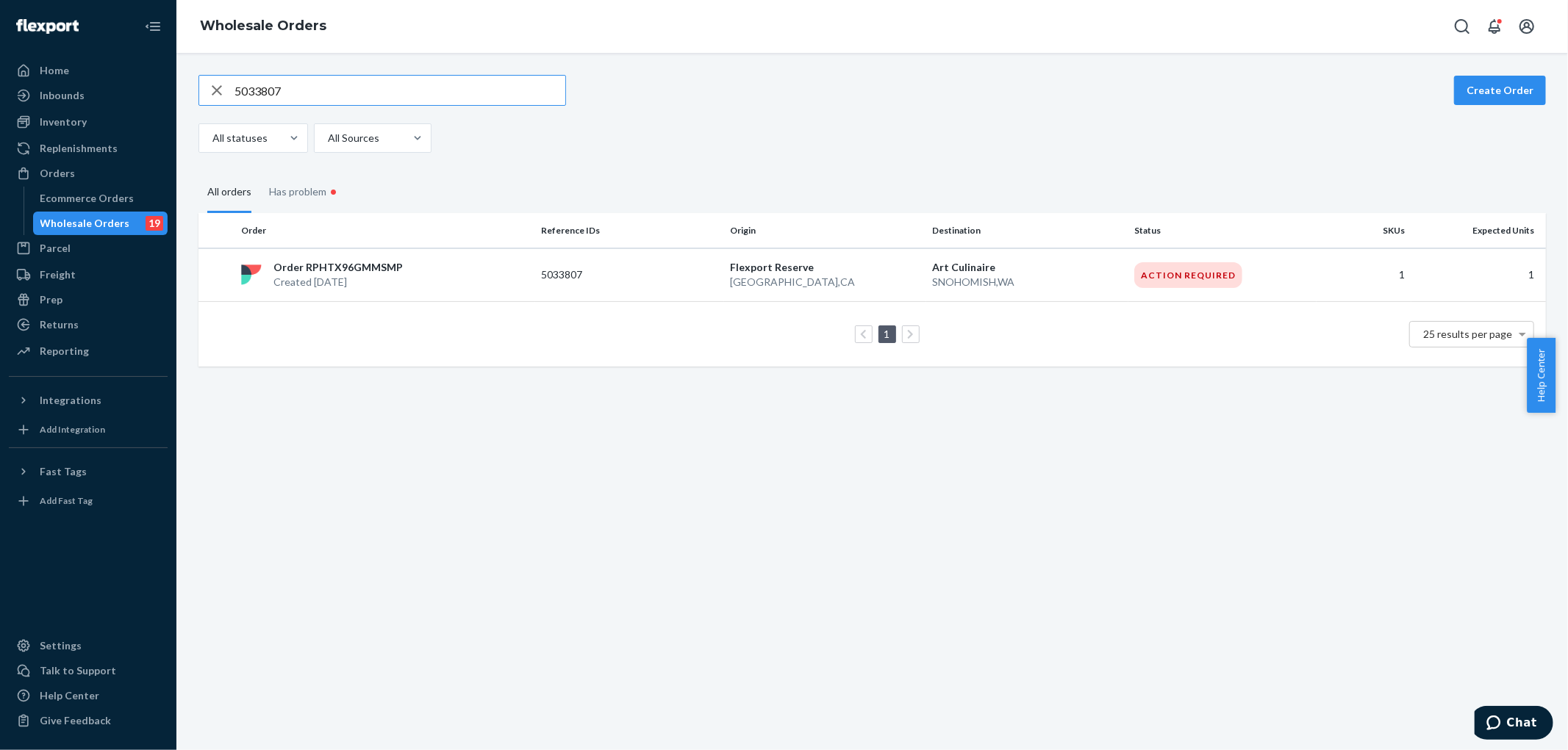
click at [494, 290] on td "Order RPHTX96GMMSMP Created Sep 22, 2025" at bounding box center [385, 275] width 300 height 54
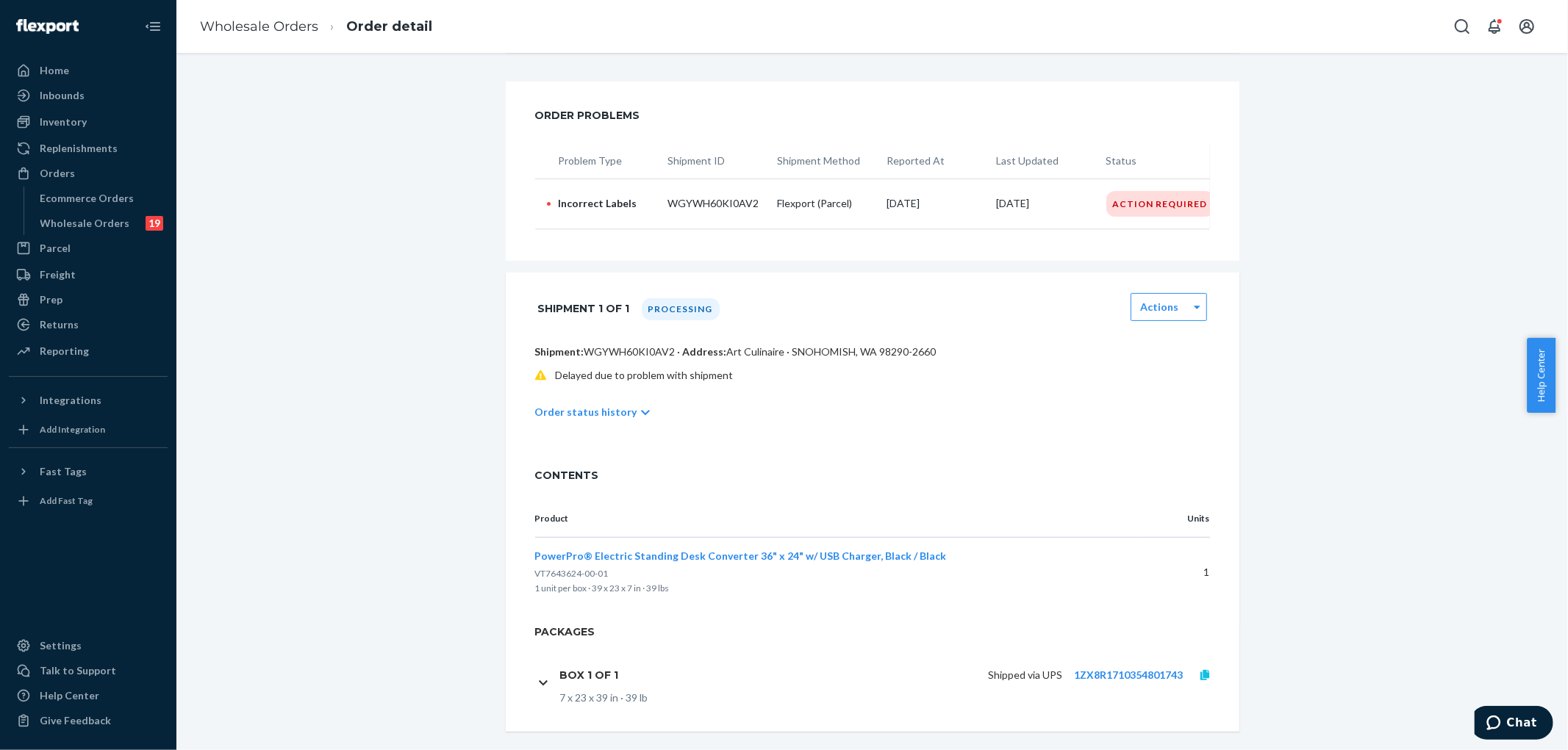
scroll to position [326, 0]
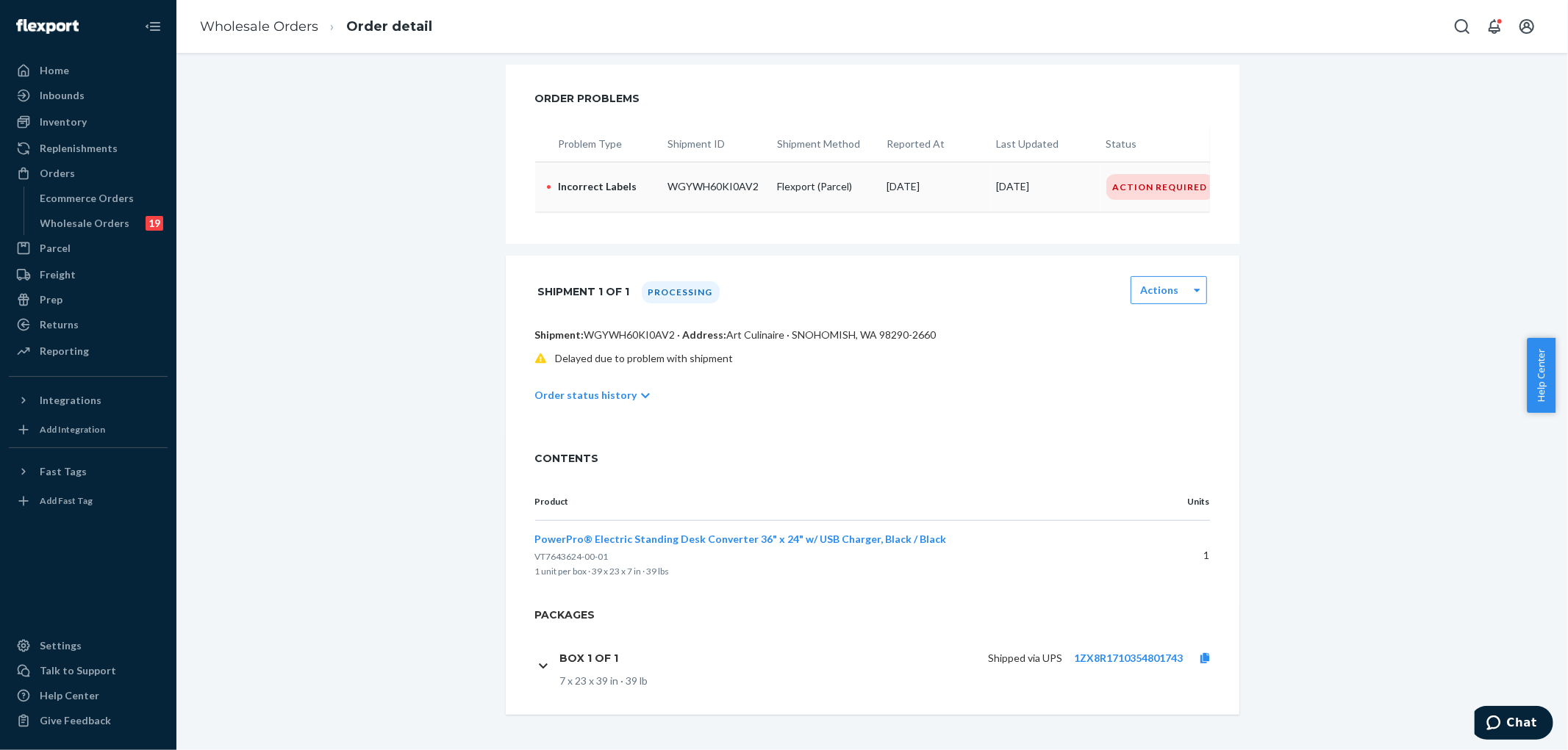
click at [611, 179] on p "Incorrect Labels" at bounding box center [607, 186] width 97 height 14
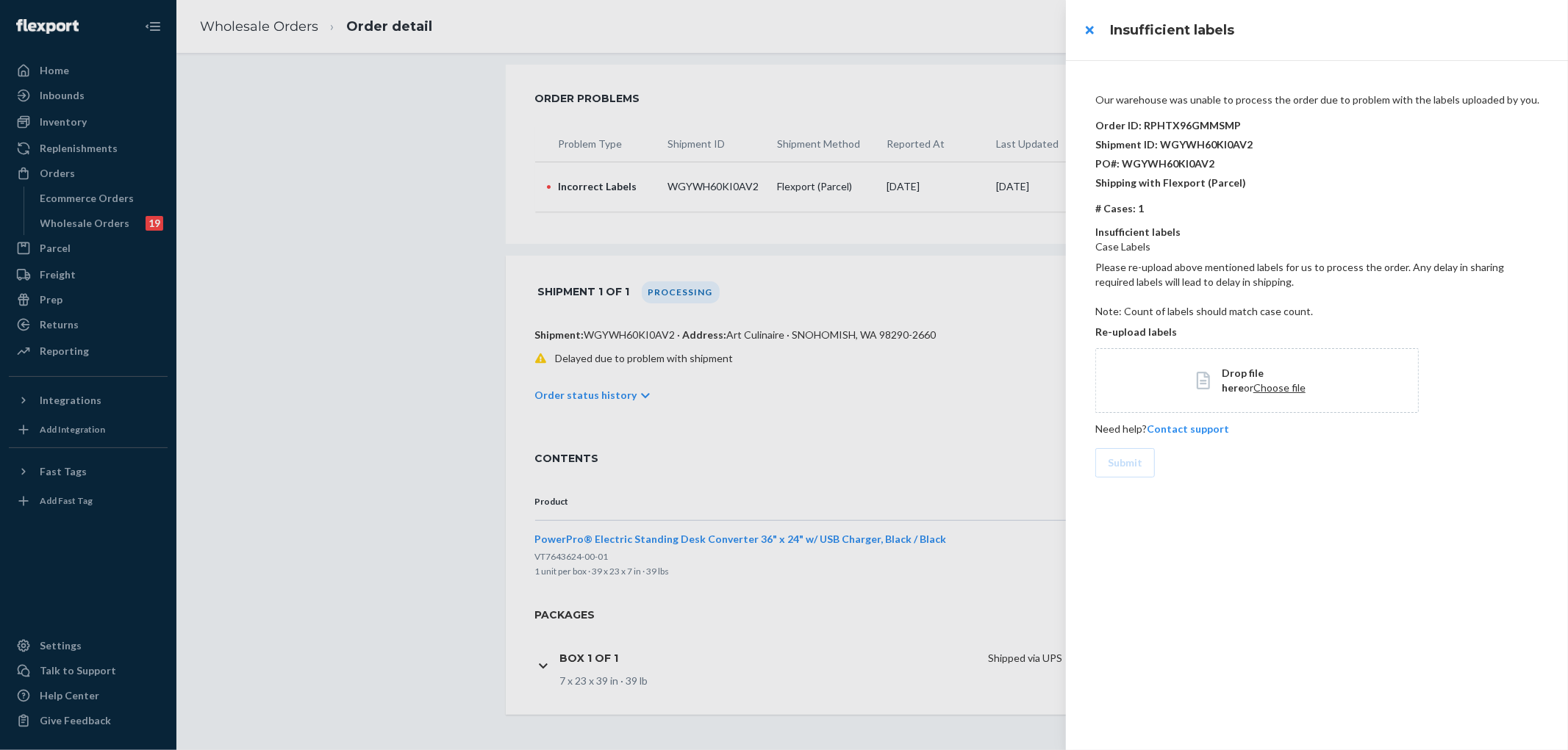
click at [1284, 186] on p "Shipping with Flexport (Parcel)" at bounding box center [1320, 183] width 449 height 19
click at [1305, 245] on p "Case Labels" at bounding box center [1320, 246] width 449 height 14
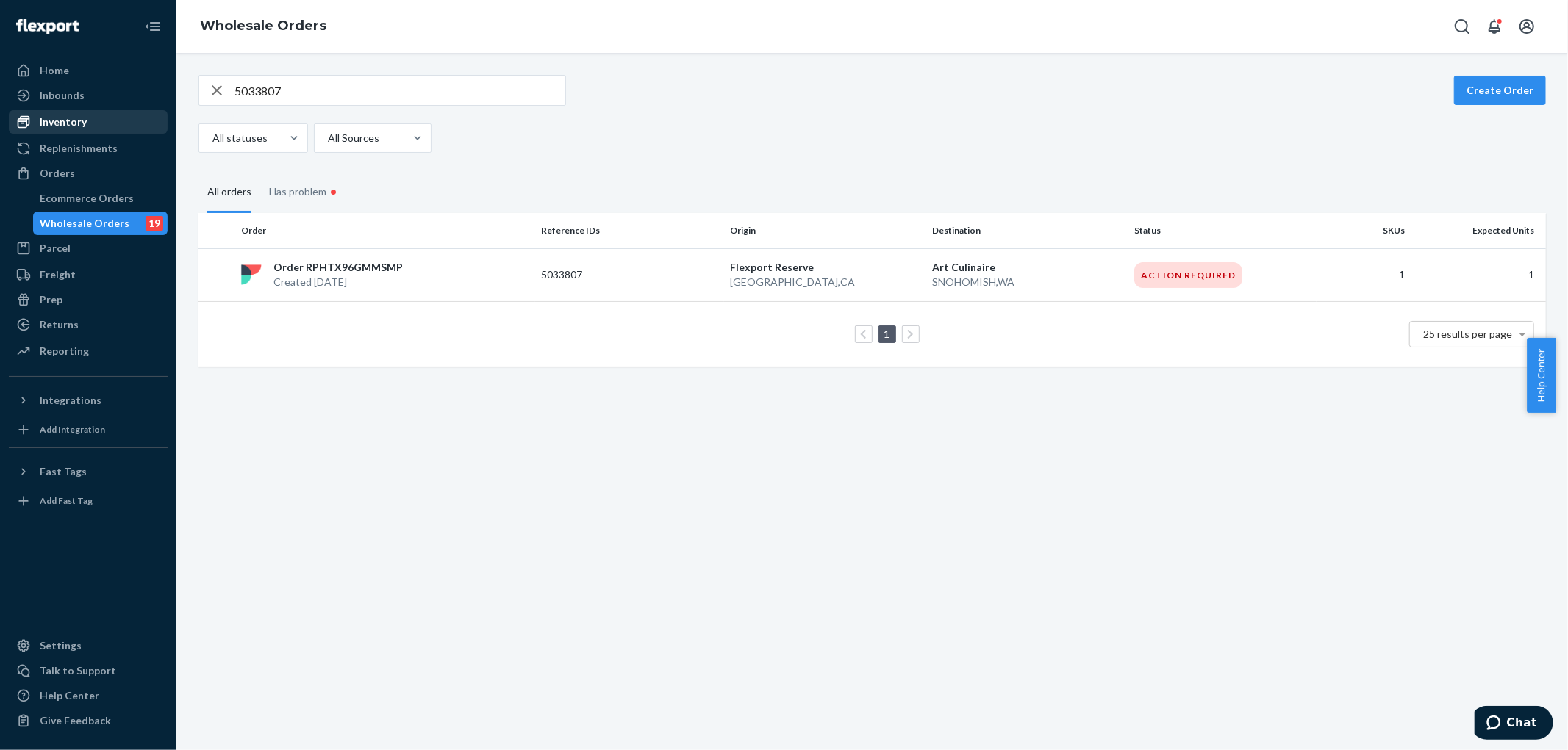
click at [73, 112] on div "Inventory" at bounding box center [88, 122] width 156 height 20
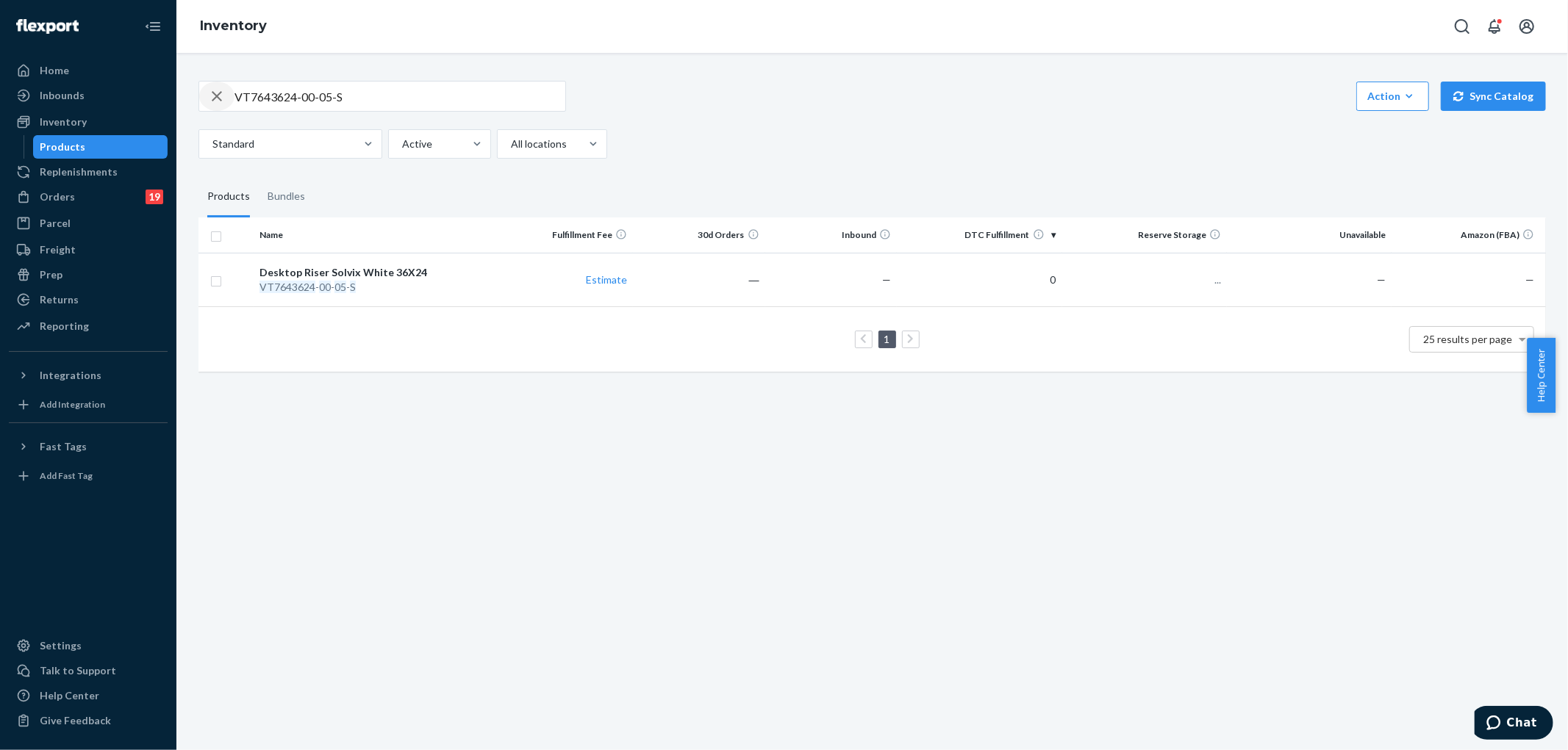
click at [216, 97] on icon "button" at bounding box center [217, 97] width 11 height 11
click at [339, 100] on input "text" at bounding box center [400, 96] width 331 height 29
type input "VT7643624-00-01-S"
click at [59, 94] on div "Inbounds" at bounding box center [62, 95] width 45 height 14
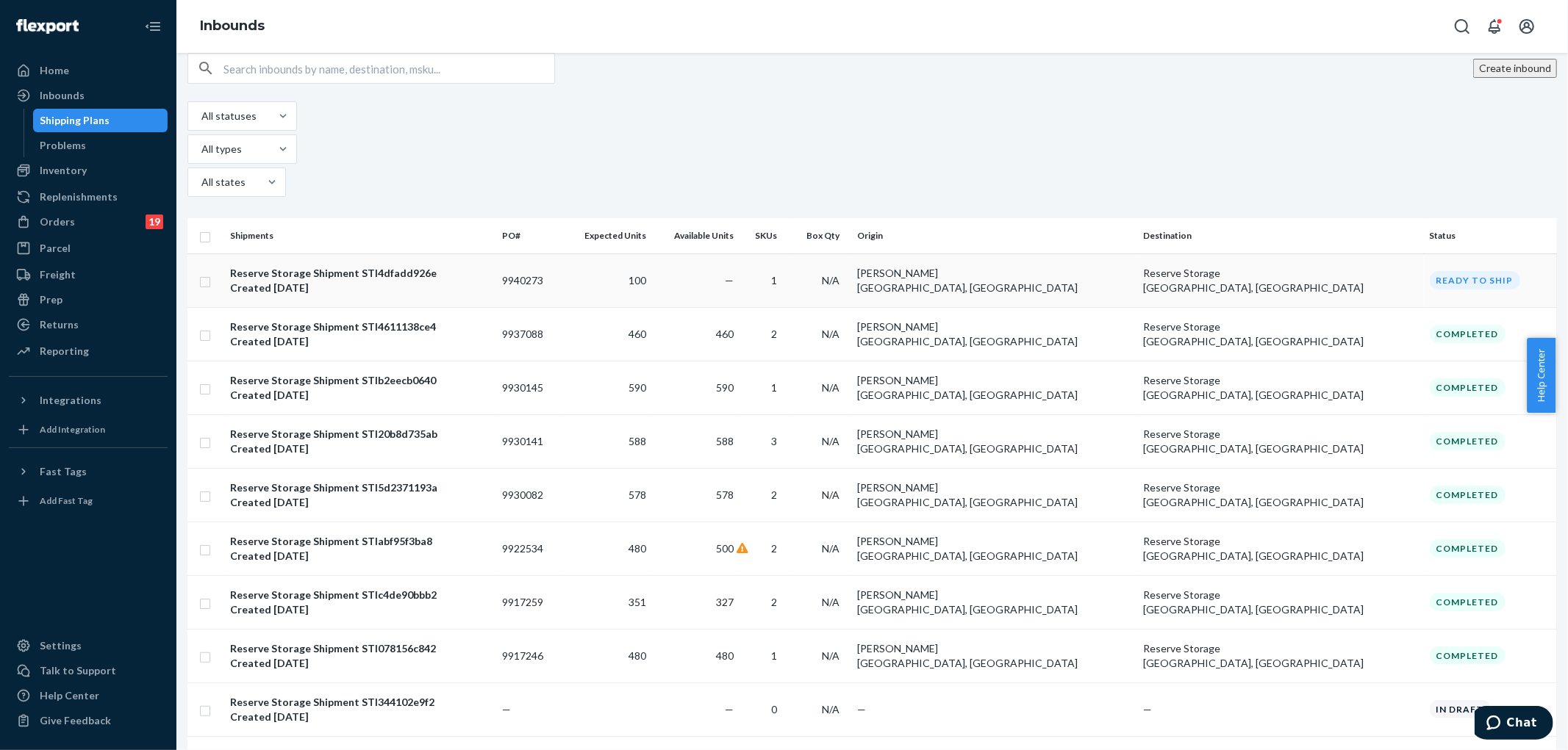
click at [561, 254] on td "9940273" at bounding box center [529, 280] width 66 height 54
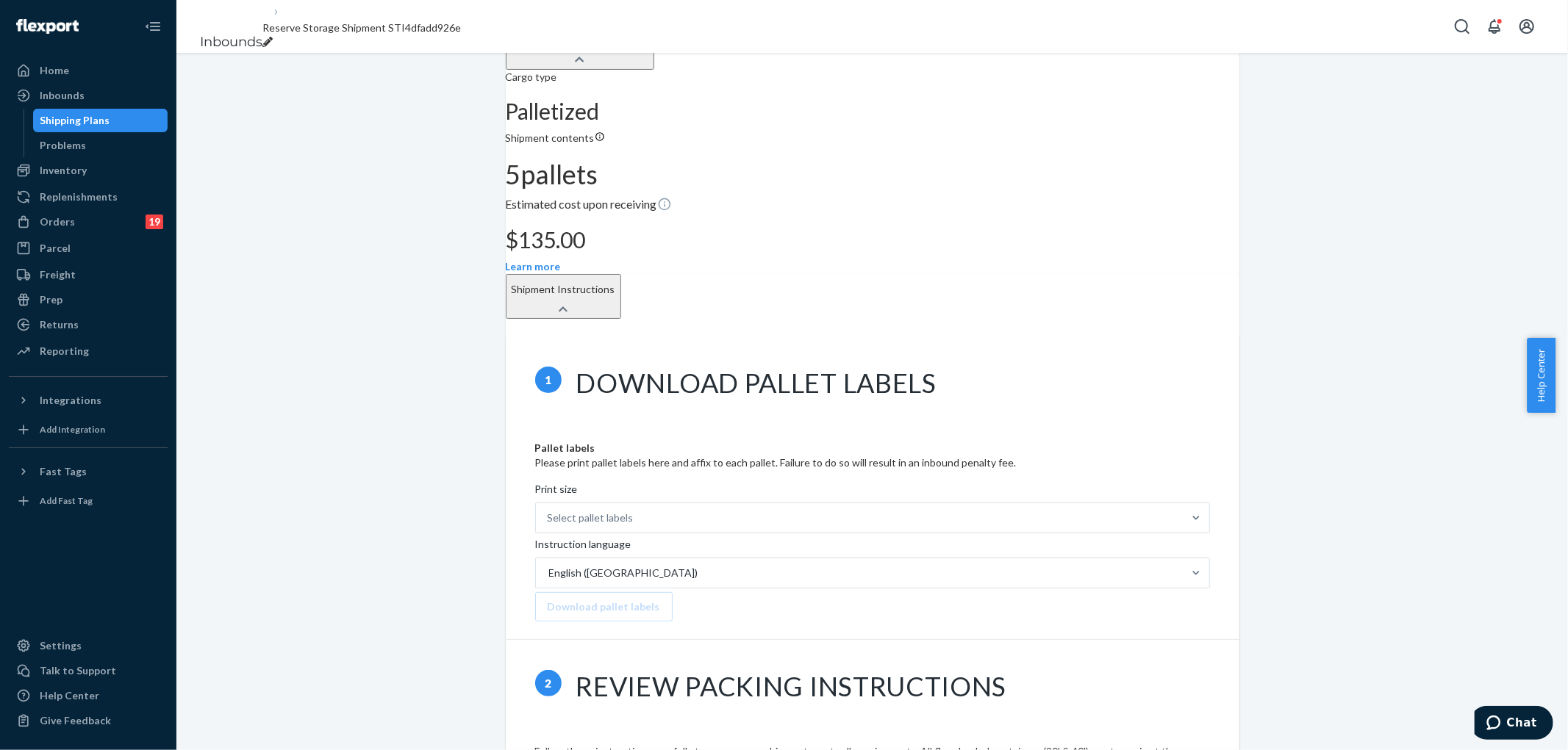
scroll to position [245, 0]
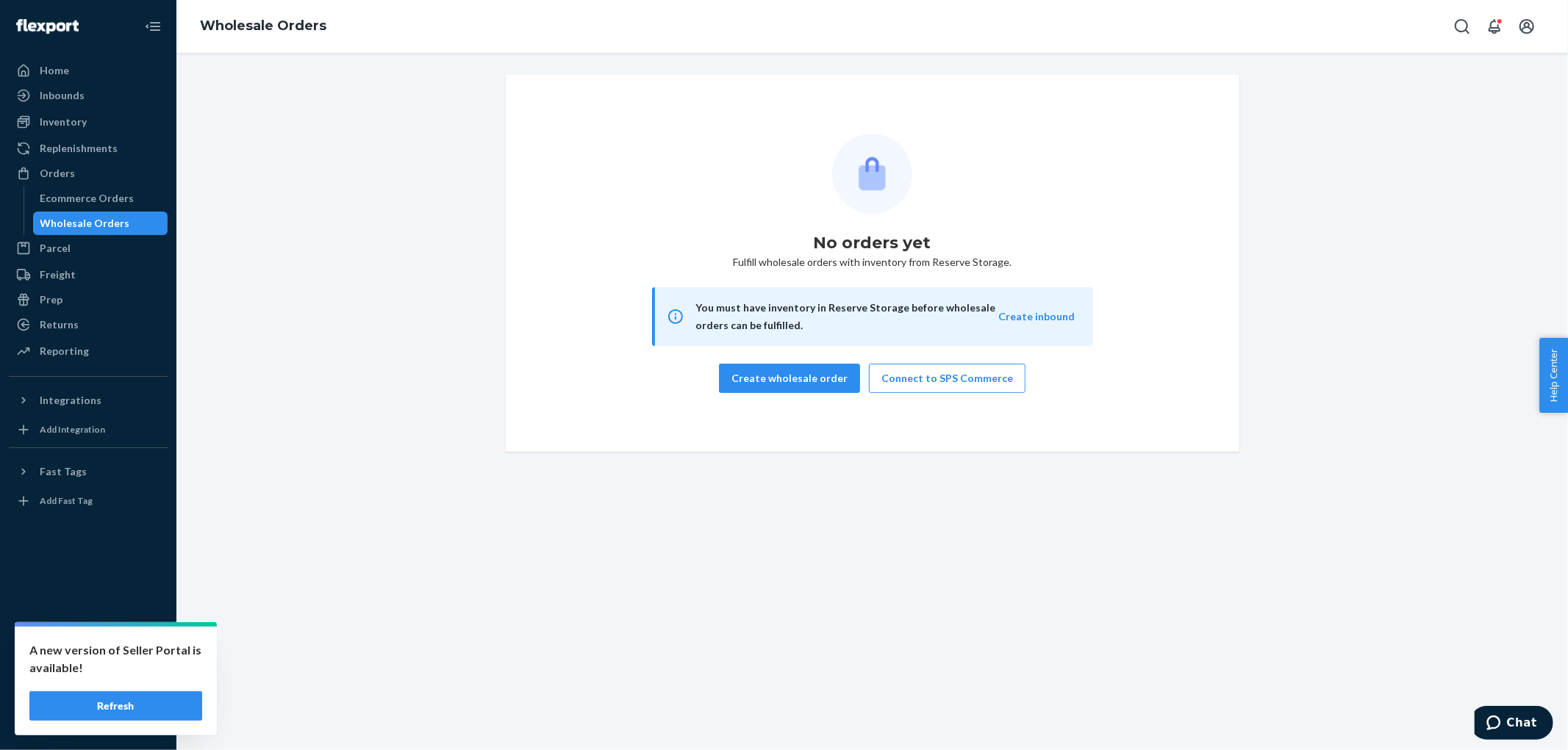
click at [63, 225] on div "Wholesale Orders" at bounding box center [85, 223] width 90 height 14
click at [799, 375] on button "Create wholesale order" at bounding box center [790, 378] width 141 height 29
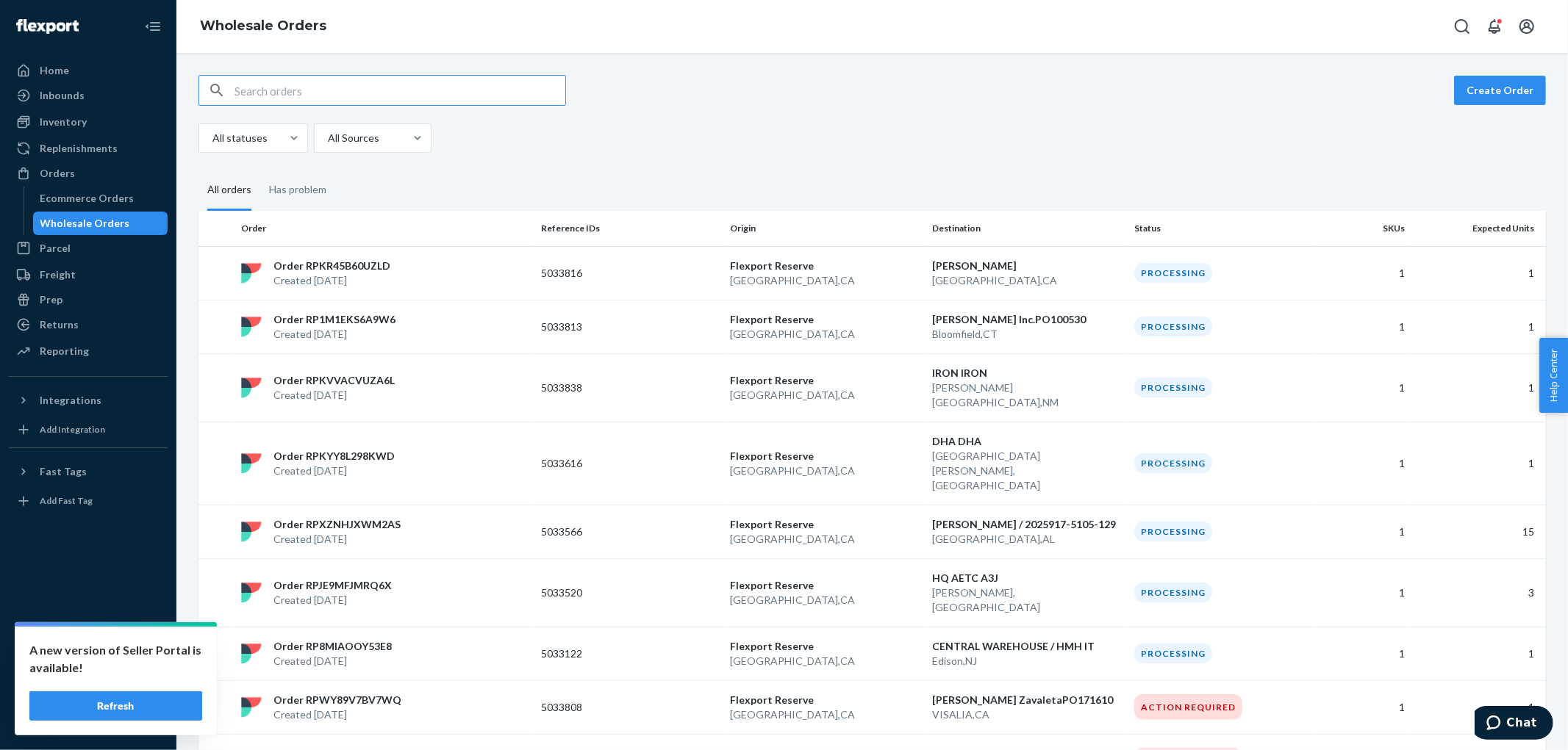
click at [312, 93] on input "text" at bounding box center [400, 90] width 331 height 29
type input "5033871"
